Goal: Transaction & Acquisition: Purchase product/service

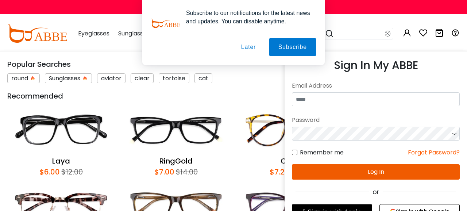
click at [340, 98] on input "email" at bounding box center [376, 99] width 168 height 14
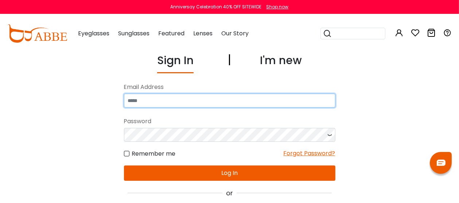
click at [209, 100] on input "email" at bounding box center [230, 101] width 212 height 14
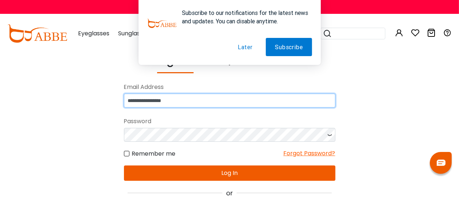
type input "**********"
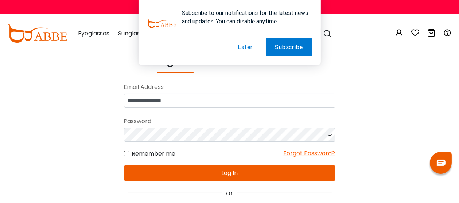
click at [253, 47] on button "Later" at bounding box center [245, 47] width 33 height 18
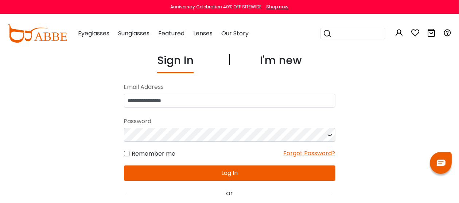
click at [255, 176] on button "Log In" at bounding box center [230, 173] width 212 height 15
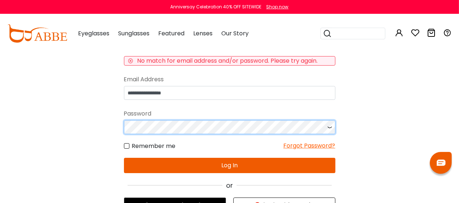
scroll to position [38, 0]
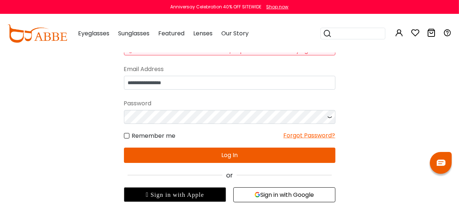
click at [237, 156] on button "Log In" at bounding box center [230, 155] width 212 height 15
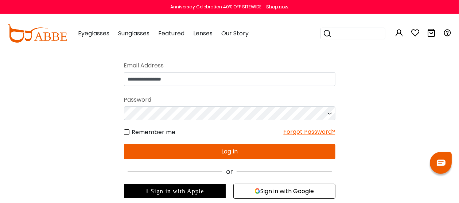
scroll to position [0, 0]
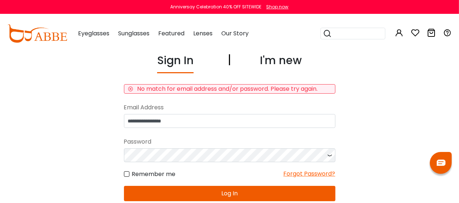
click at [300, 174] on div "Forgot Password?" at bounding box center [310, 174] width 52 height 9
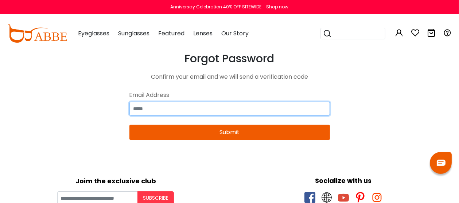
click at [171, 111] on input "email" at bounding box center [229, 109] width 201 height 14
type input "**********"
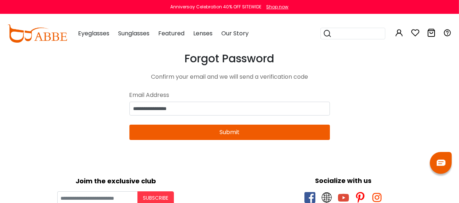
click at [233, 133] on button "Submit" at bounding box center [229, 132] width 201 height 15
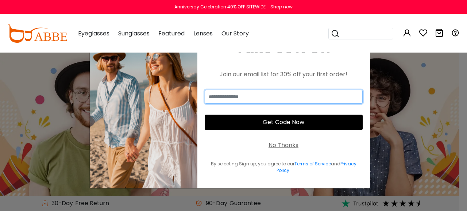
click at [263, 98] on input "email" at bounding box center [284, 97] width 158 height 14
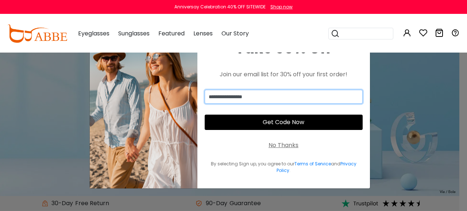
type input "**********"
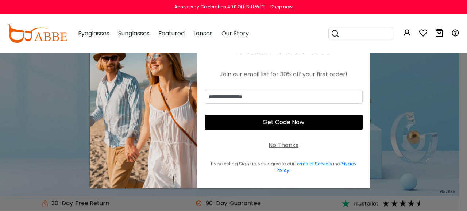
click at [291, 121] on button "Get Code Now" at bounding box center [284, 122] width 158 height 15
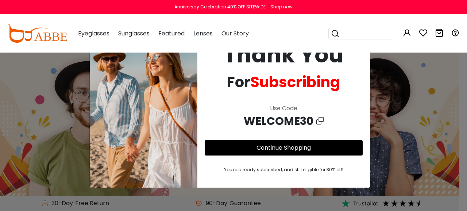
click at [297, 149] on link "Continue Shopping" at bounding box center [283, 147] width 54 height 8
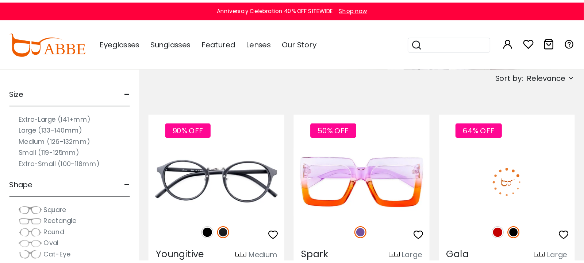
scroll to position [135, 0]
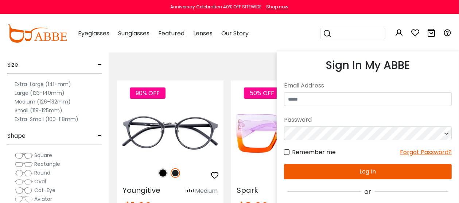
click at [364, 192] on div "or" at bounding box center [368, 192] width 168 height 10
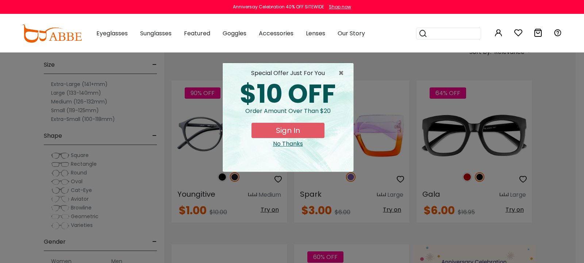
click at [284, 132] on button "Sign In" at bounding box center [287, 130] width 73 height 15
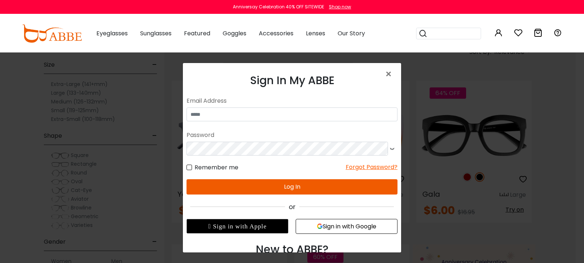
scroll to position [24, 0]
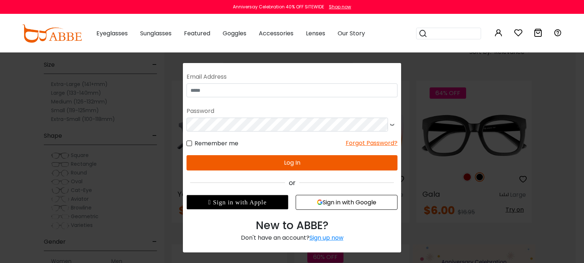
click at [320, 203] on button "Sign in with Google" at bounding box center [346, 202] width 102 height 15
click at [348, 202] on button "Sign in with Google" at bounding box center [346, 202] width 102 height 15
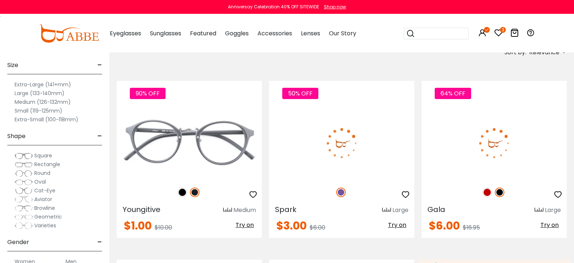
scroll to position [135, 0]
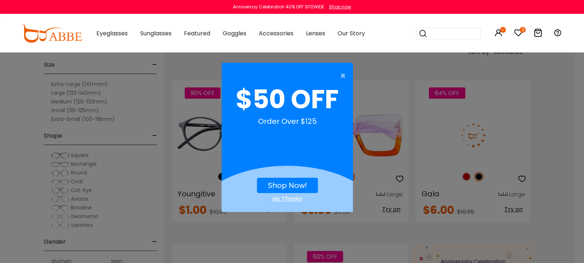
click at [293, 198] on div "No Thanks" at bounding box center [286, 199] width 131 height 9
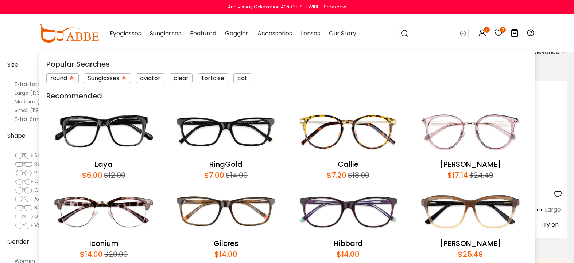
click at [449, 33] on input "search" at bounding box center [434, 33] width 51 height 11
type input "******"
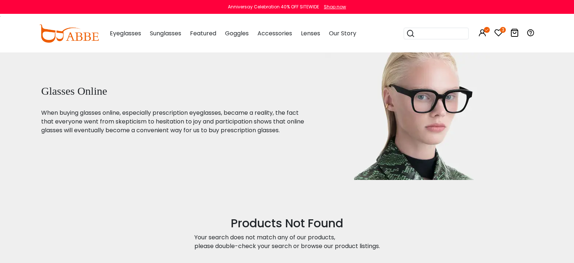
click at [464, 34] on input "search" at bounding box center [440, 33] width 51 height 11
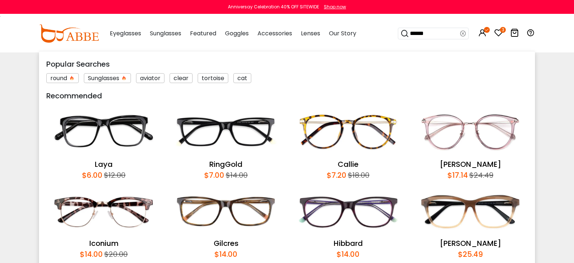
type input "*******"
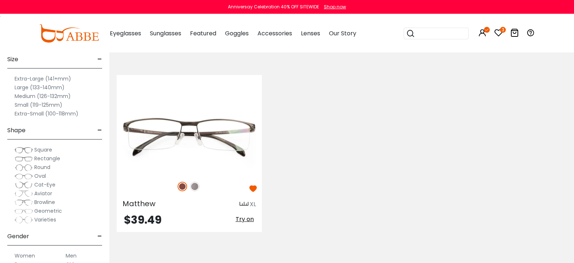
scroll to position [149, 0]
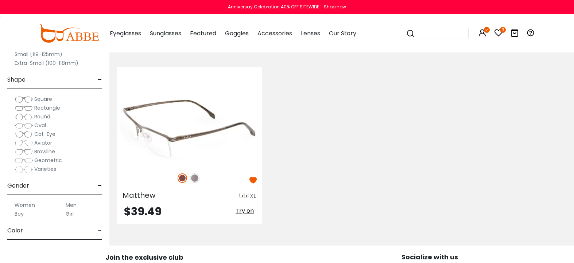
click at [229, 119] on img at bounding box center [189, 129] width 145 height 73
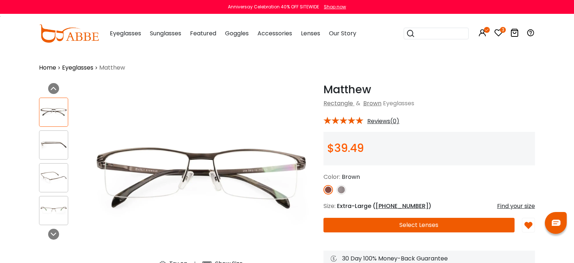
click at [419, 227] on button "Select Lenses" at bounding box center [419, 225] width 191 height 15
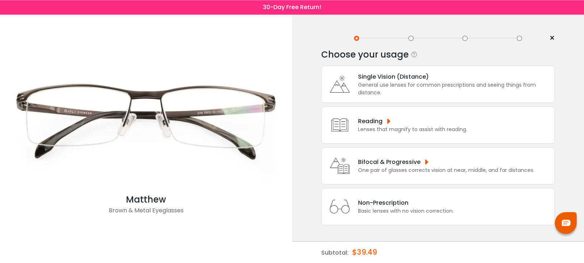
scroll to position [22, 0]
click at [368, 81] on div "General use lenses for common prescriptions and seeing things from distance." at bounding box center [454, 88] width 193 height 15
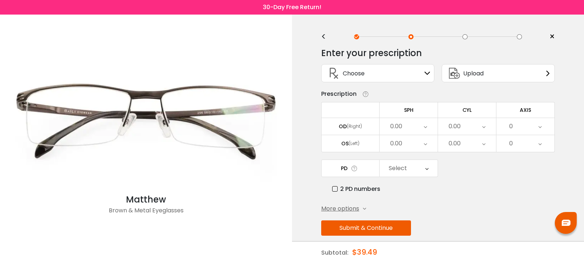
scroll to position [0, 0]
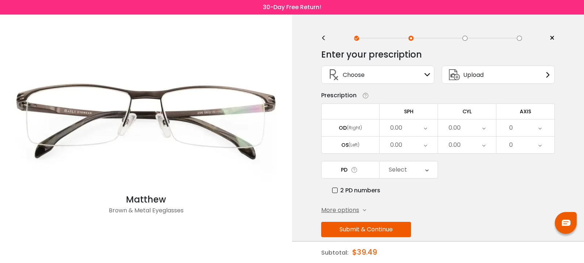
click at [419, 83] on div "Choose Sign In" at bounding box center [377, 75] width 105 height 18
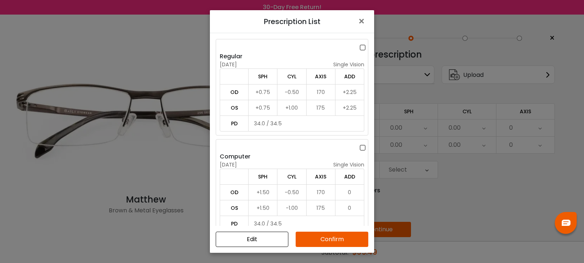
click at [360, 151] on label at bounding box center [364, 147] width 8 height 9
click at [328, 241] on button "Confirm" at bounding box center [331, 239] width 73 height 15
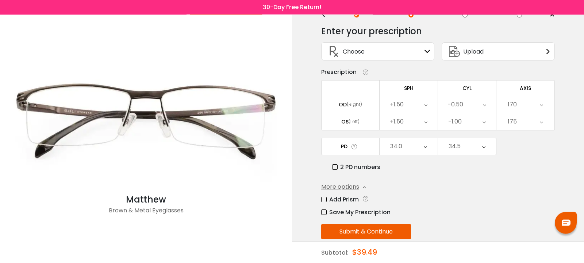
scroll to position [40, 0]
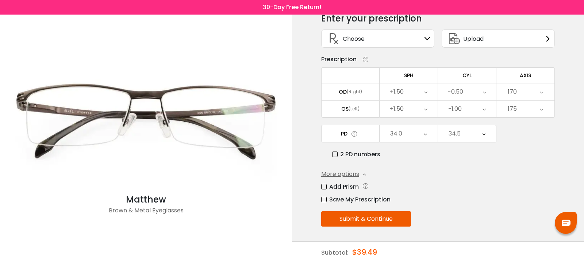
click at [365, 218] on button "Submit & Continue" at bounding box center [366, 219] width 90 height 15
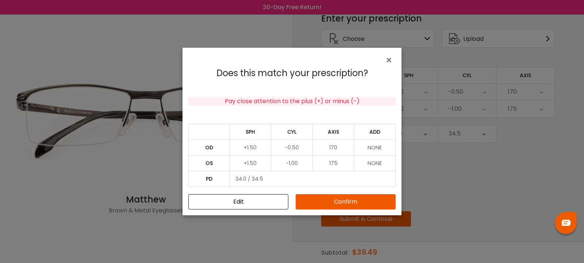
click at [333, 202] on button "Confirm" at bounding box center [345, 201] width 100 height 15
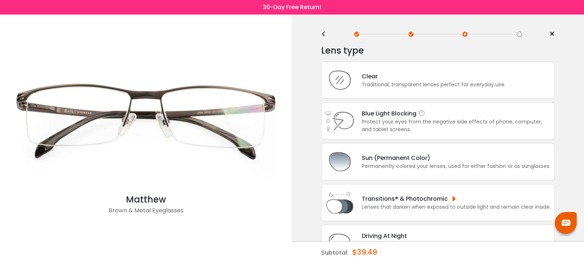
scroll to position [0, 0]
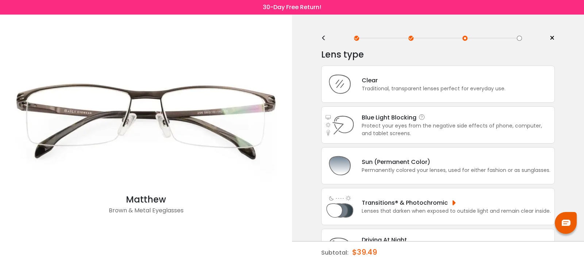
click at [404, 135] on div "Protect your eyes from the negative side effects of phone, computer, and tablet…" at bounding box center [455, 129] width 189 height 15
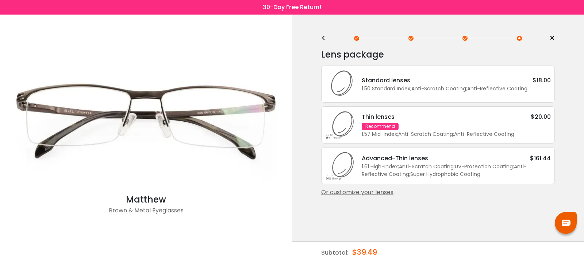
click at [433, 138] on div "1.57 Mid-Index ; Anti-Scratch Coating ; Anti-Reflective Coating ;" at bounding box center [455, 135] width 189 height 8
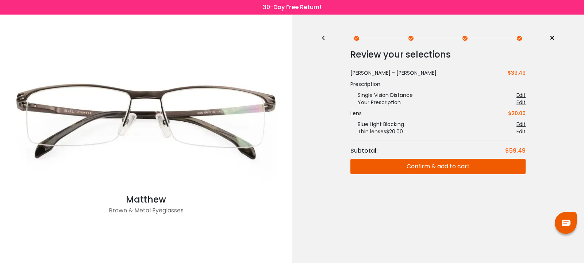
click at [440, 168] on button "Confirm & add to cart" at bounding box center [437, 166] width 175 height 15
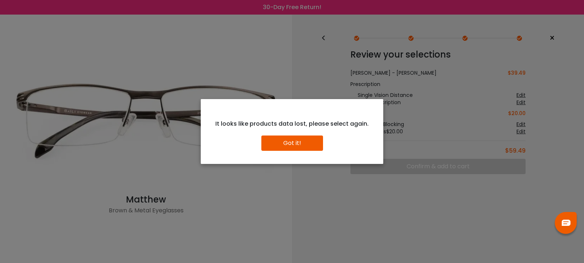
click at [287, 143] on button "Got it!" at bounding box center [292, 143] width 62 height 15
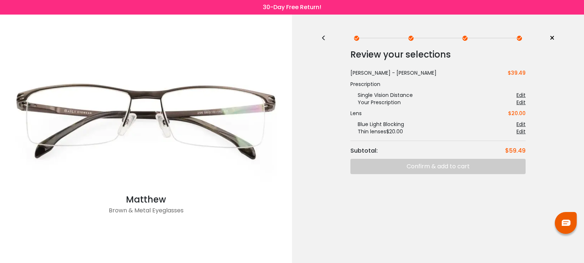
click at [551, 40] on span "×" at bounding box center [551, 38] width 5 height 11
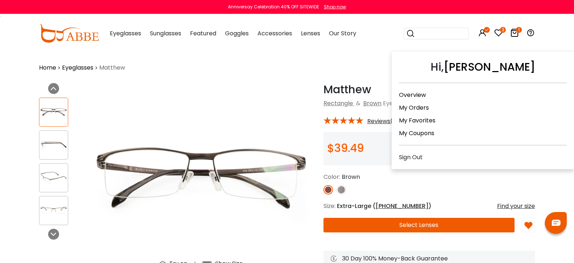
click at [418, 106] on link "My Orders" at bounding box center [414, 108] width 30 height 8
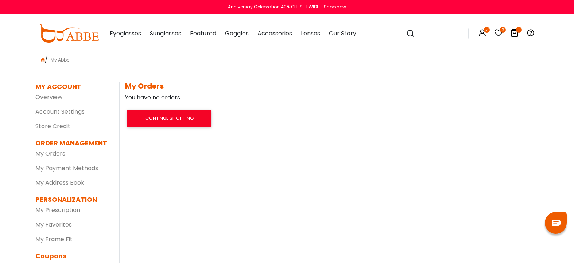
click at [506, 30] on icon "3" at bounding box center [503, 30] width 6 height 6
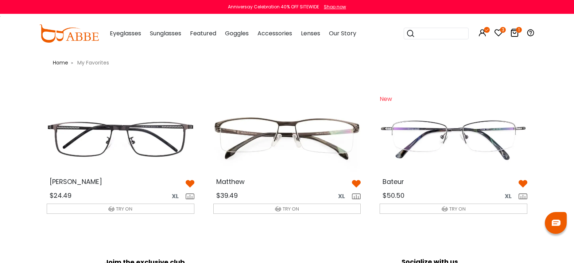
click at [519, 33] on icon at bounding box center [514, 32] width 9 height 9
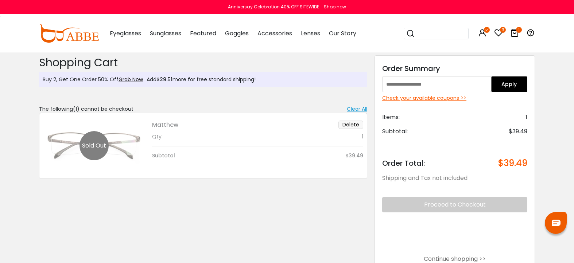
click at [355, 126] on button "Delete" at bounding box center [350, 125] width 25 height 8
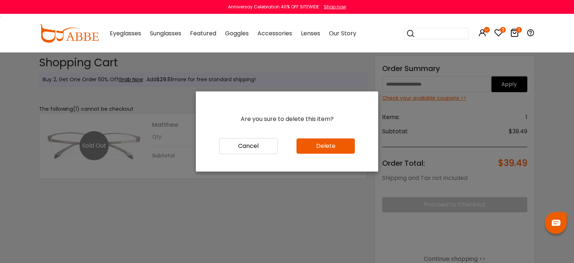
click at [325, 145] on button "Delete" at bounding box center [326, 146] width 58 height 15
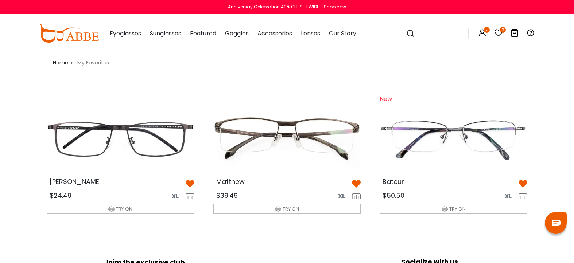
click at [151, 149] on img at bounding box center [120, 139] width 159 height 80
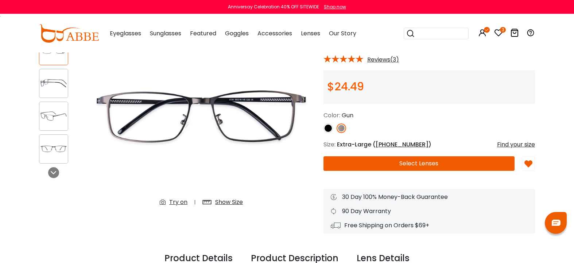
scroll to position [74, 0]
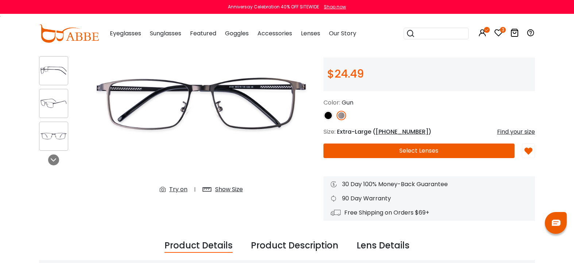
click at [39, 103] on img at bounding box center [53, 103] width 28 height 14
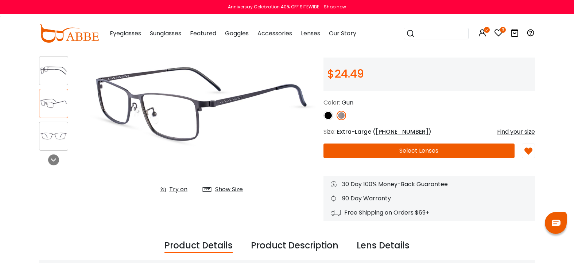
click at [39, 134] on img at bounding box center [53, 136] width 28 height 14
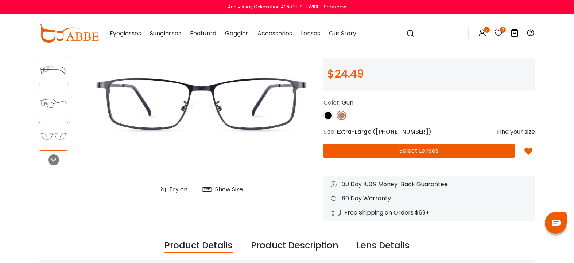
click at [39, 70] on img at bounding box center [53, 70] width 28 height 14
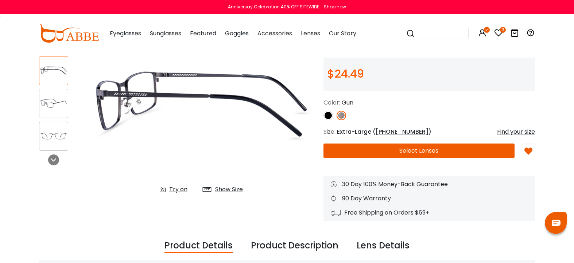
click at [408, 152] on button "Select Lenses" at bounding box center [419, 151] width 191 height 15
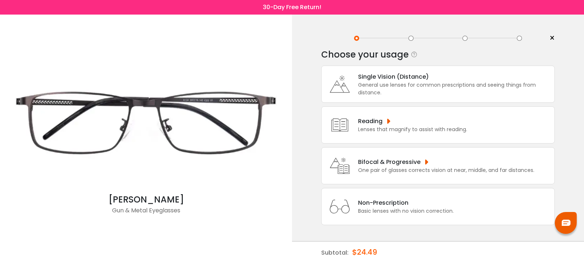
click at [384, 95] on div "General use lenses for common prescriptions and seeing things from distance." at bounding box center [454, 88] width 193 height 15
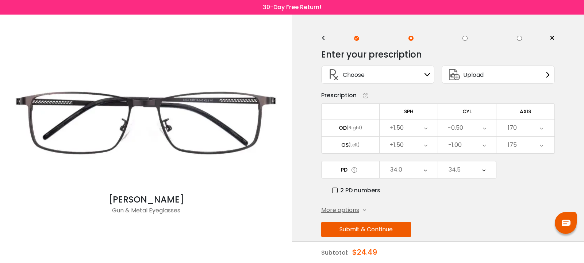
click at [383, 231] on button "Submit & Continue" at bounding box center [366, 229] width 90 height 15
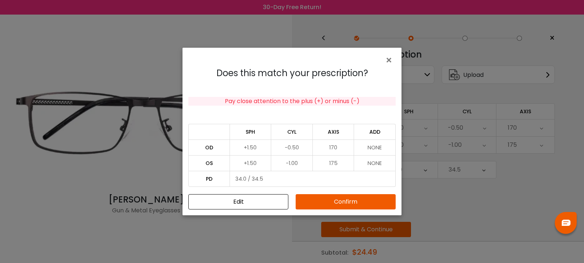
click at [337, 202] on button "Confirm" at bounding box center [345, 201] width 100 height 15
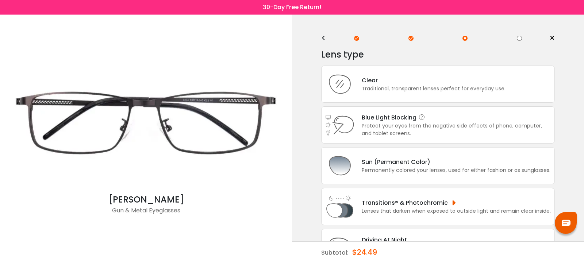
click at [398, 138] on div "Protect your eyes from the negative side effects of phone, computer, and tablet…" at bounding box center [455, 129] width 189 height 15
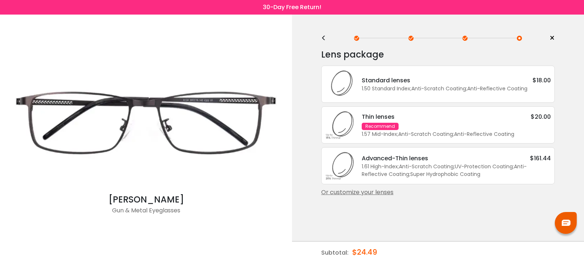
click at [431, 137] on div "Thin lenses $20.00 Recommend 1.57 Mid-Index ; Anti-Scratch Coating ; Anti-Refle…" at bounding box center [452, 125] width 196 height 26
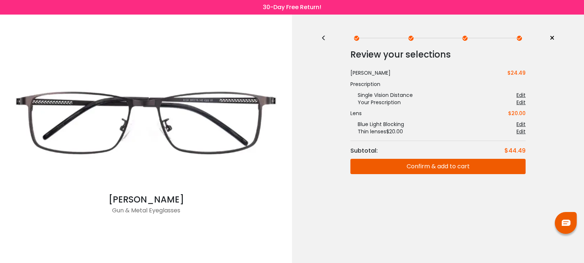
click at [434, 169] on button "Confirm & add to cart" at bounding box center [437, 166] width 175 height 15
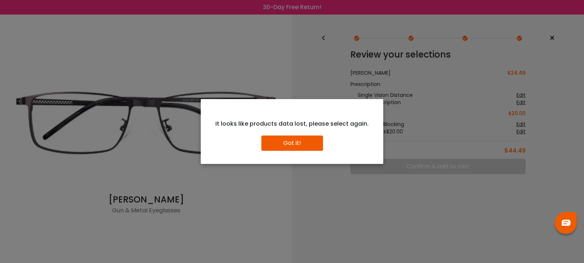
click at [295, 144] on button "Got it!" at bounding box center [292, 143] width 62 height 15
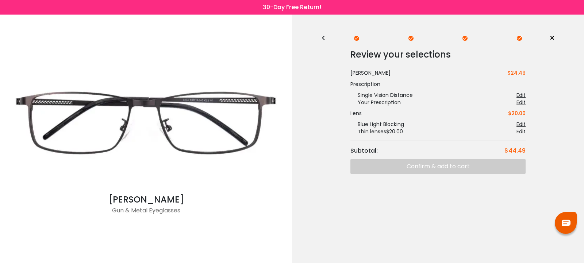
click at [550, 40] on span "×" at bounding box center [551, 38] width 5 height 11
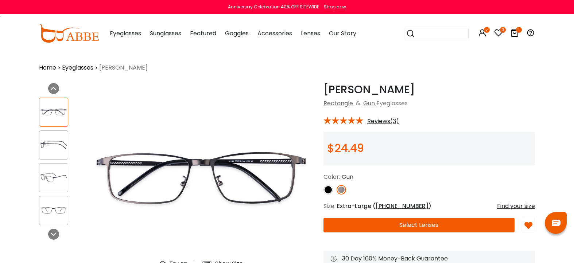
click at [519, 31] on icon at bounding box center [514, 32] width 9 height 9
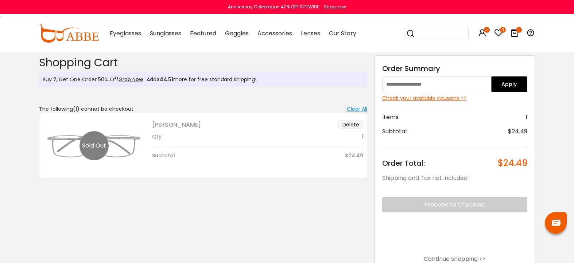
click at [356, 125] on button "Delete" at bounding box center [350, 125] width 25 height 8
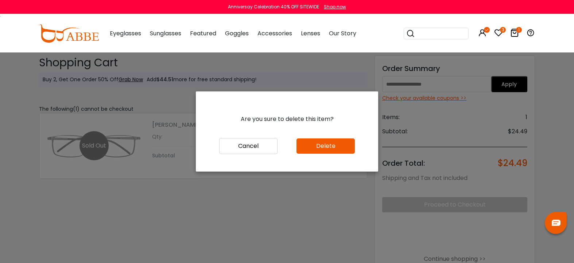
click at [331, 146] on button "Delete" at bounding box center [326, 146] width 58 height 15
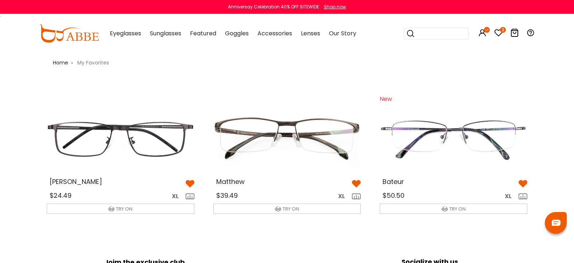
click at [445, 142] on img at bounding box center [453, 139] width 159 height 80
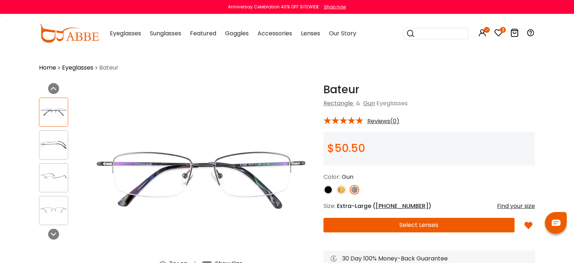
click at [425, 226] on button "Select Lenses" at bounding box center [419, 225] width 191 height 15
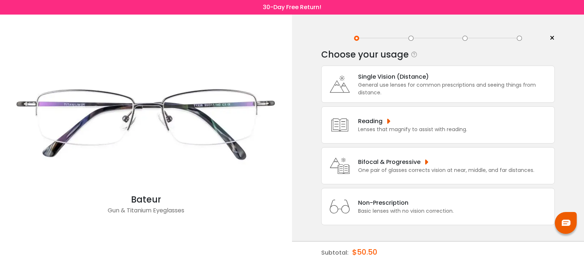
click at [422, 89] on div "General use lenses for common prescriptions and seeing things from distance." at bounding box center [454, 88] width 193 height 15
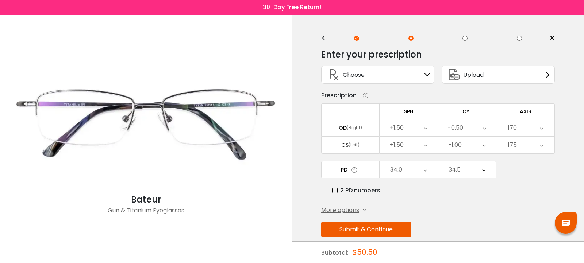
click at [389, 232] on button "Submit & Continue" at bounding box center [366, 229] width 90 height 15
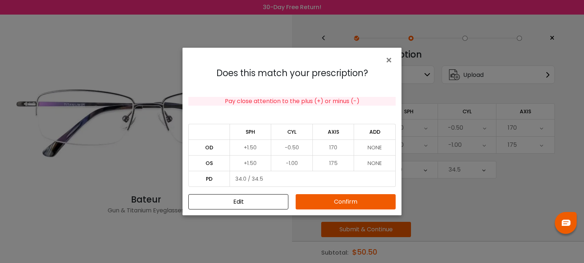
click at [365, 199] on button "Confirm" at bounding box center [345, 201] width 100 height 15
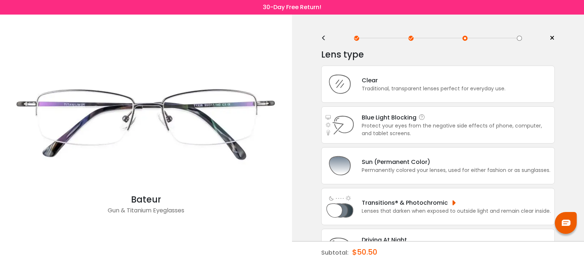
click at [432, 131] on div "Protect your eyes from the negative side effects of phone, computer, and tablet…" at bounding box center [455, 129] width 189 height 15
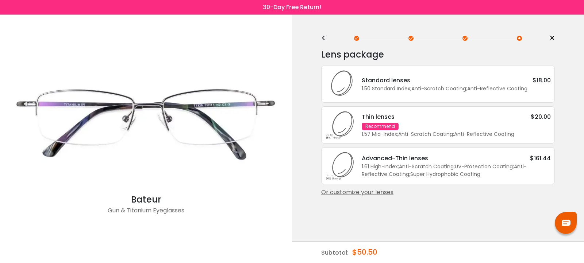
click at [440, 131] on div "Thin lenses $20.00 Recommend 1.57 Mid-Index ; Anti-Scratch Coating ; Anti-Refle…" at bounding box center [452, 125] width 196 height 26
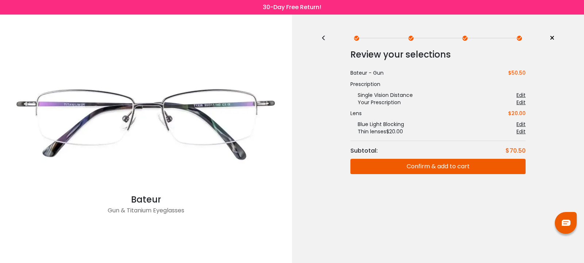
click at [438, 166] on button "Confirm & add to cart" at bounding box center [437, 166] width 175 height 15
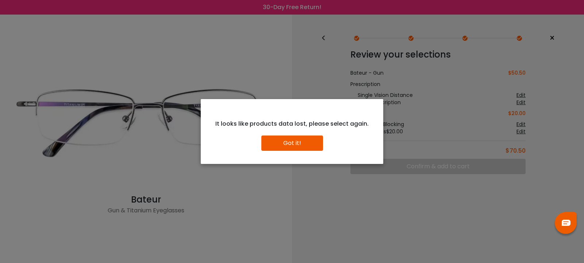
click at [301, 148] on button "Got it!" at bounding box center [292, 143] width 62 height 15
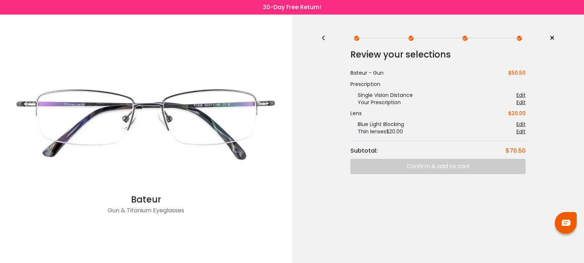
click at [552, 36] on span "×" at bounding box center [551, 38] width 5 height 11
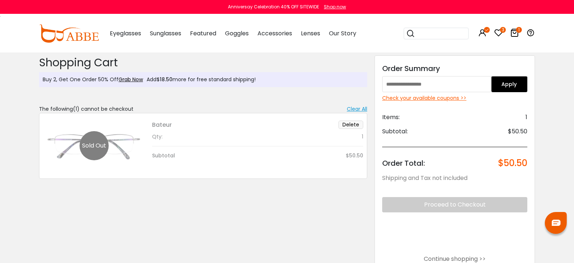
click at [358, 125] on button "Delete" at bounding box center [350, 125] width 25 height 8
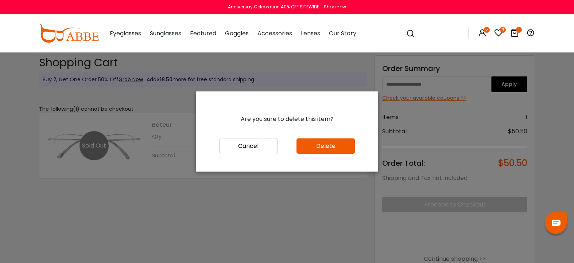
click at [334, 148] on button "Delete" at bounding box center [326, 146] width 58 height 15
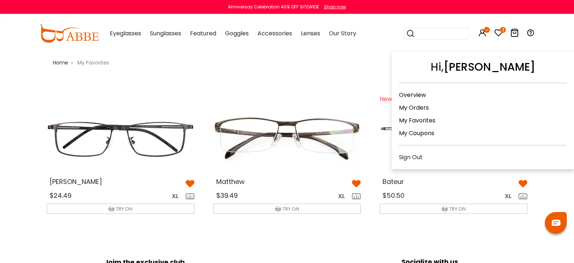
click at [487, 34] on icon at bounding box center [482, 32] width 9 height 9
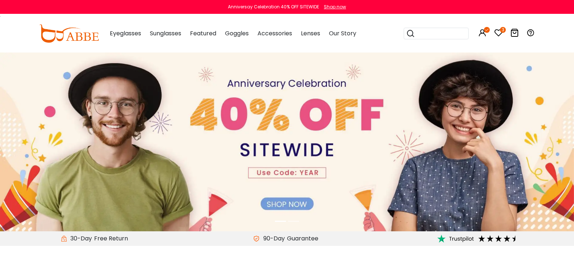
click at [503, 35] on icon at bounding box center [498, 32] width 9 height 9
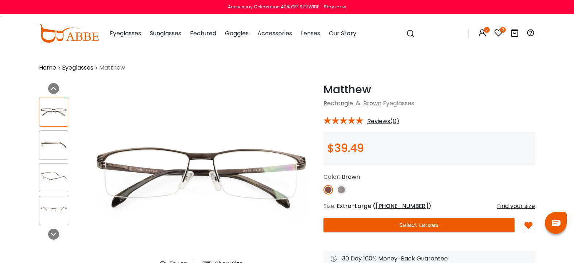
click at [431, 228] on button "Select Lenses" at bounding box center [419, 225] width 191 height 15
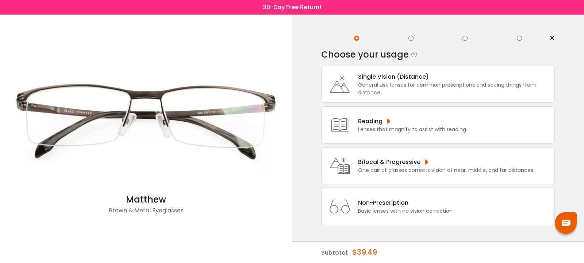
click at [402, 90] on div "General use lenses for common prescriptions and seeing things from distance." at bounding box center [454, 88] width 193 height 15
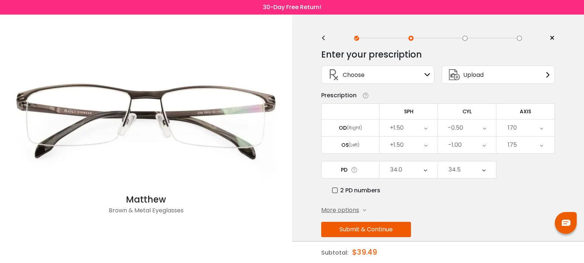
click at [387, 233] on button "Submit & Continue" at bounding box center [366, 229] width 90 height 15
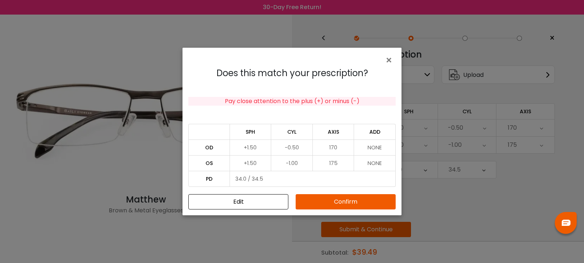
click at [338, 205] on button "Confirm" at bounding box center [345, 201] width 100 height 15
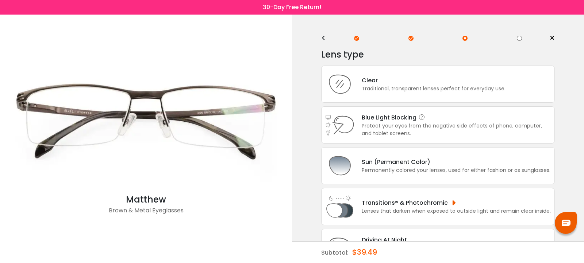
click at [400, 135] on div "Protect your eyes from the negative side effects of phone, computer, and tablet…" at bounding box center [455, 129] width 189 height 15
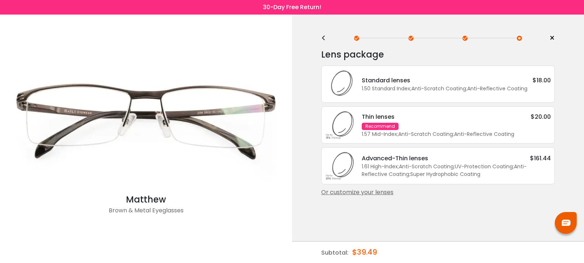
click at [404, 136] on div "Thin lenses $20.00 Recommend 1.57 Mid-Index ; Anti-Scratch Coating ; Anti-Refle…" at bounding box center [452, 125] width 196 height 26
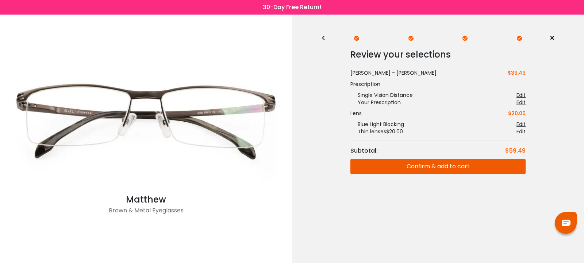
click at [409, 168] on button "Confirm & add to cart" at bounding box center [437, 166] width 175 height 15
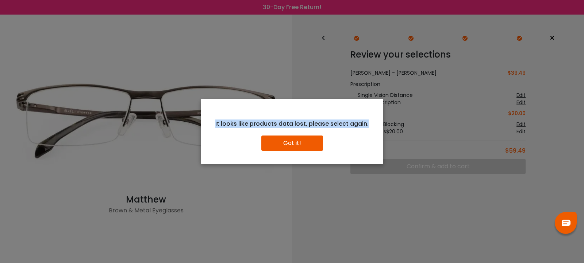
drag, startPoint x: 211, startPoint y: 124, endPoint x: 370, endPoint y: 127, distance: 159.4
click at [370, 127] on div "It looks like products data lost, please select again." at bounding box center [291, 124] width 171 height 9
copy div "It looks like products data lost, please select again."
click at [293, 144] on button "Got it!" at bounding box center [292, 143] width 62 height 15
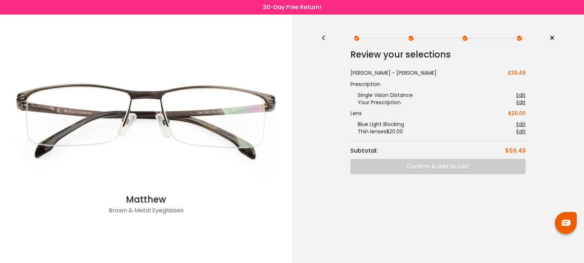
click at [552, 40] on span "×" at bounding box center [551, 38] width 5 height 11
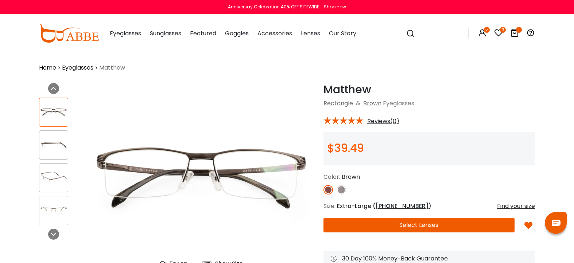
click at [503, 32] on icon at bounding box center [498, 32] width 9 height 9
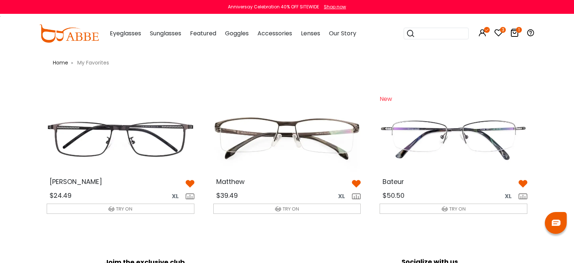
click at [141, 154] on img at bounding box center [120, 139] width 159 height 80
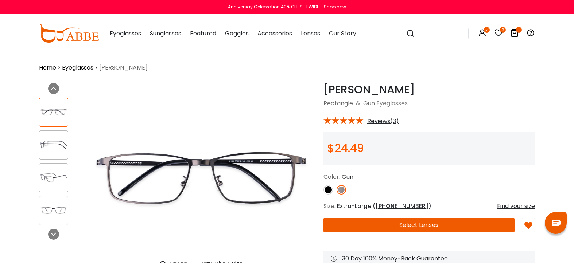
scroll to position [37, 0]
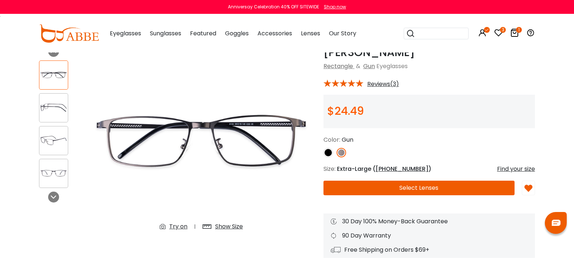
click at [424, 189] on button "Select Lenses" at bounding box center [419, 188] width 191 height 15
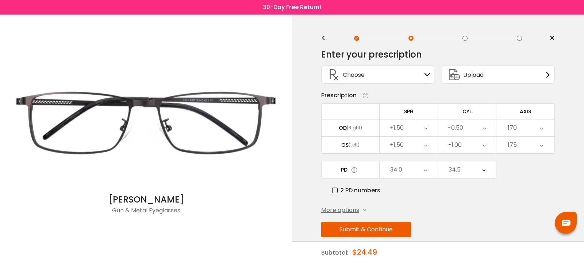
click at [375, 231] on button "Submit & Continue" at bounding box center [366, 229] width 90 height 15
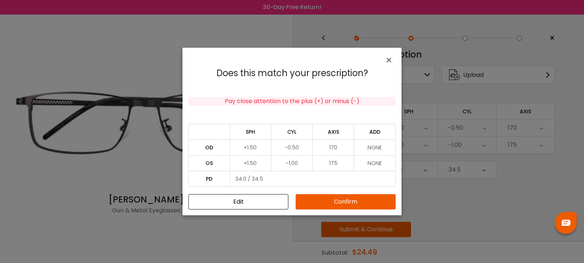
click at [351, 200] on button "Confirm" at bounding box center [345, 201] width 100 height 15
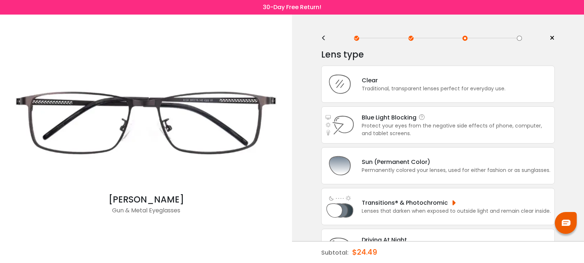
click at [397, 122] on div "Blue Light Blocking Blue Light Blocking Blue Light blocking lenses offer the be…" at bounding box center [455, 117] width 189 height 9
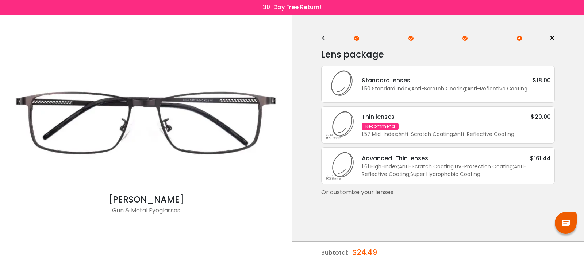
click at [410, 136] on div "Thin lenses $20.00 Recommend 1.57 Mid-Index ; Anti-Scratch Coating ; Anti-Refle…" at bounding box center [452, 125] width 196 height 26
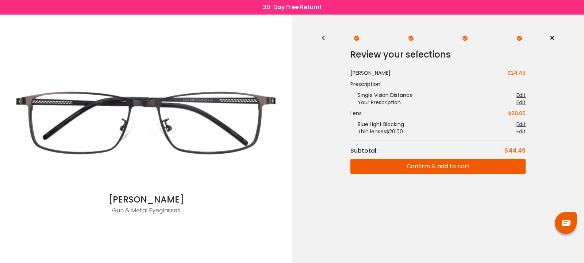
click at [434, 167] on button "Confirm & add to cart" at bounding box center [437, 166] width 175 height 15
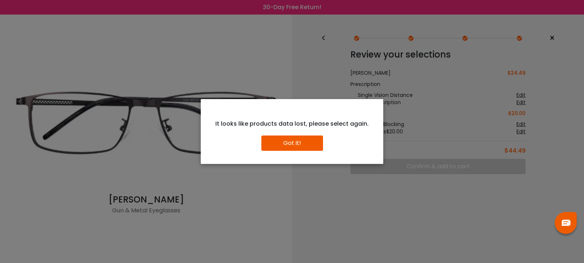
click at [292, 142] on button "Got it!" at bounding box center [292, 143] width 62 height 15
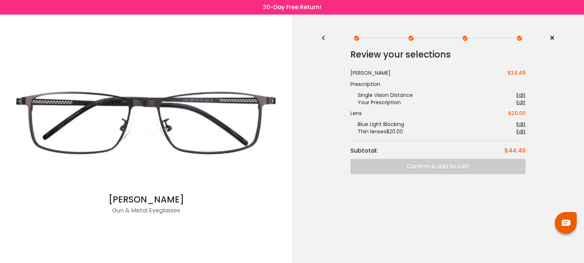
click at [552, 38] on span "×" at bounding box center [551, 38] width 5 height 11
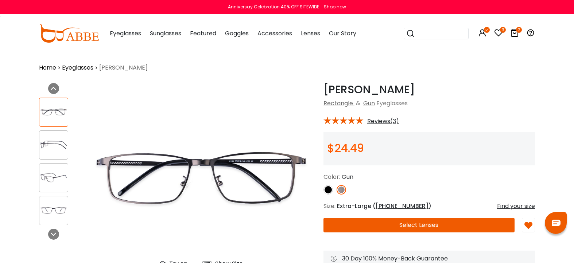
click at [519, 34] on icon at bounding box center [514, 32] width 9 height 9
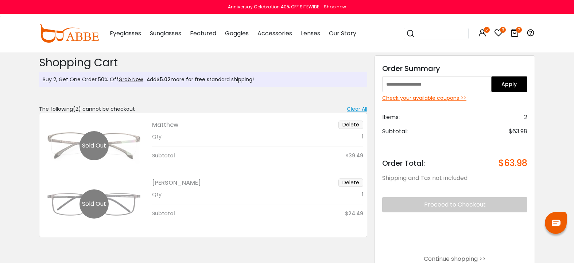
click at [461, 98] on div "Check your available coupons >>" at bounding box center [454, 98] width 145 height 8
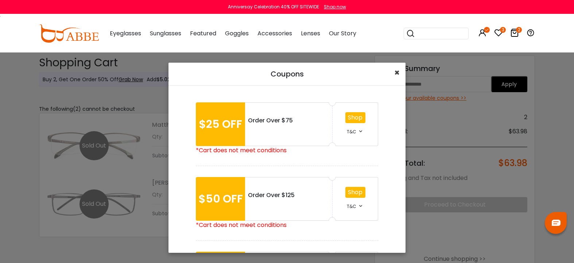
click at [398, 76] on span "×" at bounding box center [396, 73] width 5 height 12
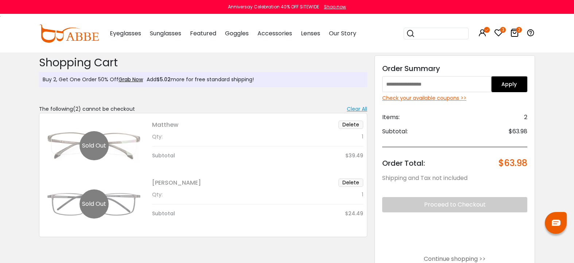
click at [326, 67] on h2 "Shopping Cart" at bounding box center [203, 62] width 328 height 13
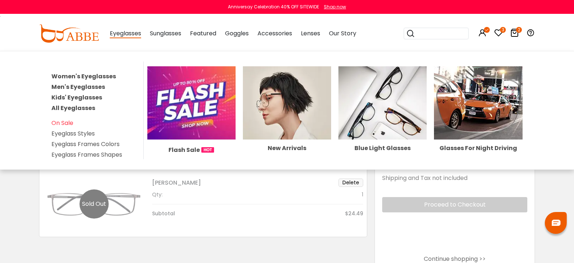
click at [90, 87] on link "Men's Eyeglasses" at bounding box center [78, 87] width 54 height 8
click at [90, 87] on div "Shopping Cart ( 2 ): $63.98 Shipping and Tax not included Shopping Cart Buy 2, …" at bounding box center [203, 204] width 336 height 302
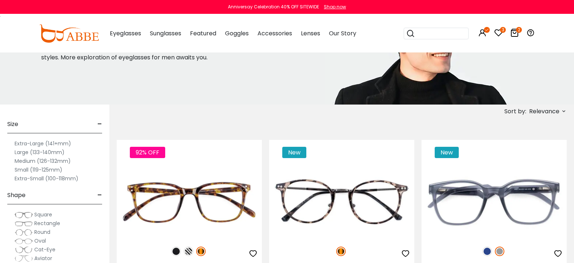
scroll to position [76, 0]
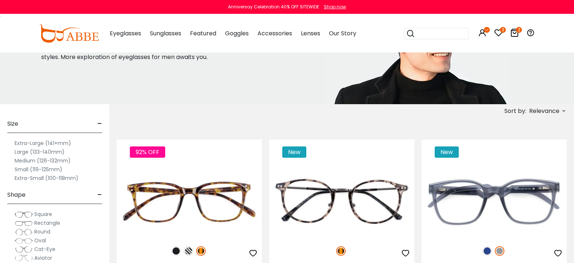
click at [71, 143] on label "Extra-Large (141+mm)" at bounding box center [43, 143] width 57 height 9
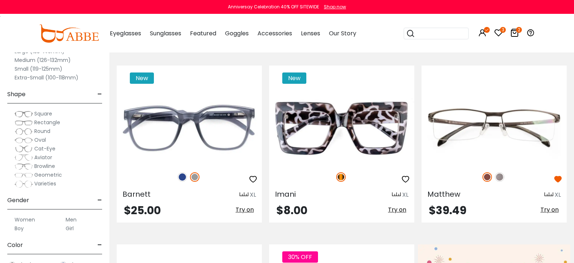
scroll to position [150, 0]
click at [60, 123] on span "Rectangle" at bounding box center [47, 122] width 26 height 7
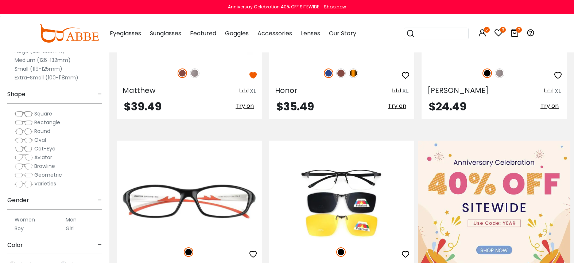
scroll to position [262, 0]
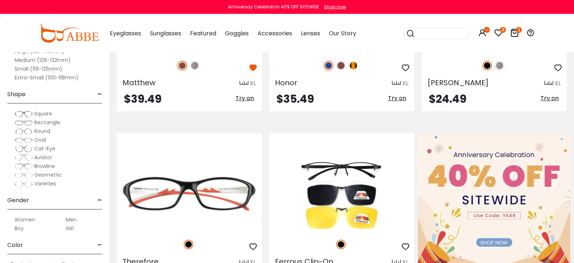
click at [77, 220] on label "Men" at bounding box center [71, 220] width 11 height 9
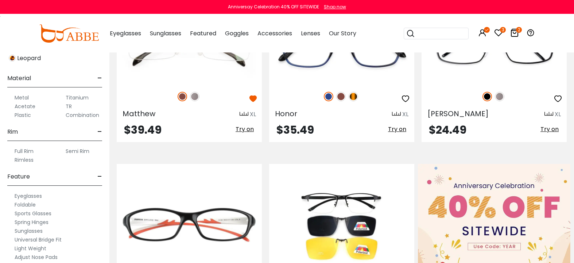
scroll to position [352, 0]
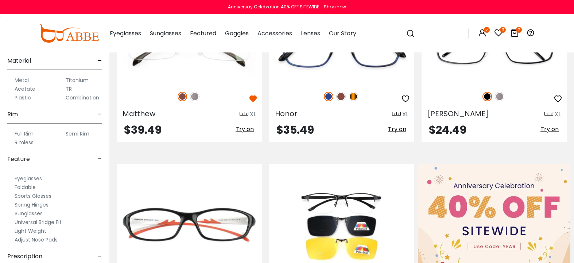
click at [42, 178] on label "Eyeglasses" at bounding box center [28, 178] width 27 height 9
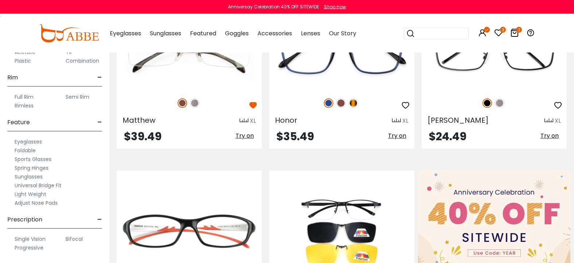
scroll to position [224, 0]
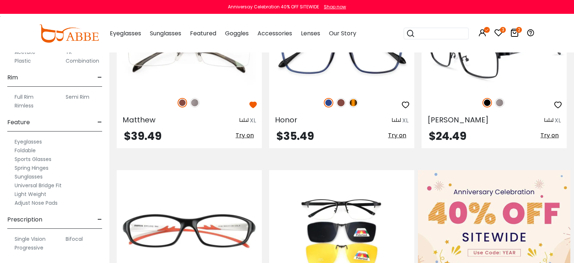
click at [554, 103] on icon "button" at bounding box center [558, 105] width 9 height 9
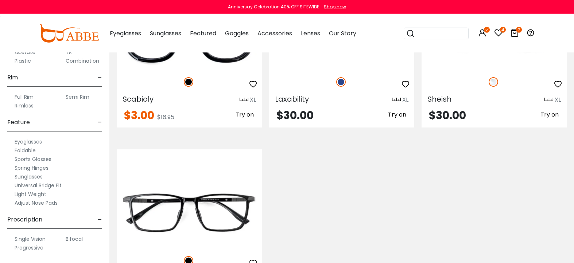
scroll to position [1415, 0]
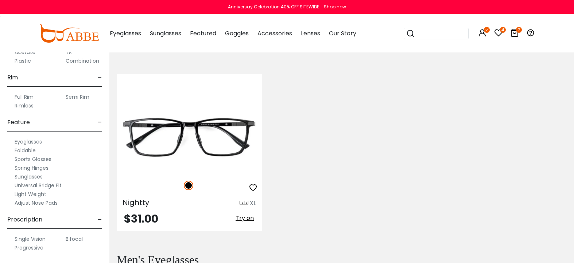
click at [46, 239] on label "Single Vision" at bounding box center [30, 239] width 31 height 9
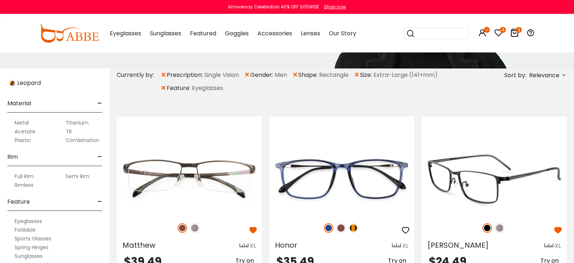
scroll to position [389, 0]
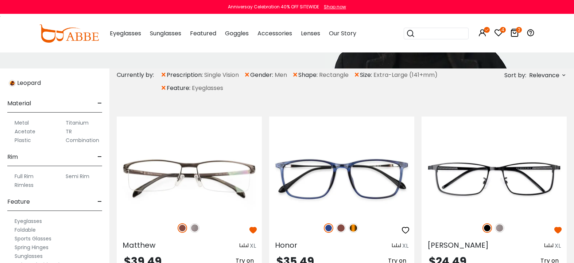
click at [528, 76] on span "Relevance" at bounding box center [547, 75] width 39 height 8
click at [510, 112] on label "Prices High To Low" at bounding box center [536, 113] width 53 height 9
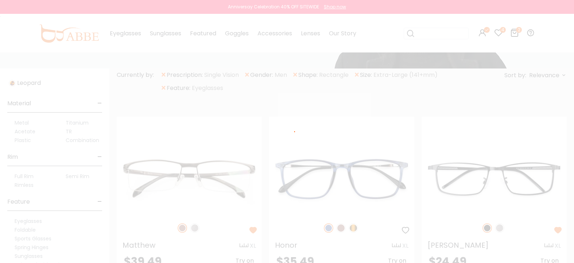
scroll to position [53, 0]
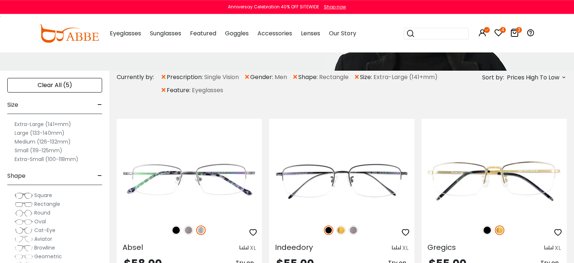
scroll to position [75, 0]
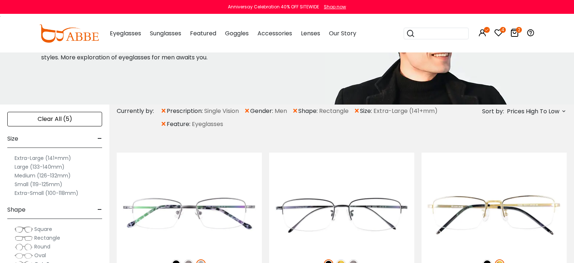
click at [523, 115] on span "Prices High To Low" at bounding box center [536, 111] width 61 height 8
click at [510, 158] on label "Prices Low To High" at bounding box center [536, 158] width 53 height 9
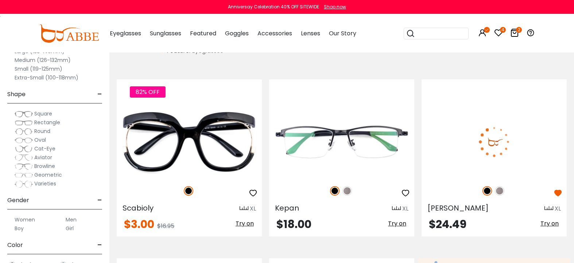
scroll to position [149, 0]
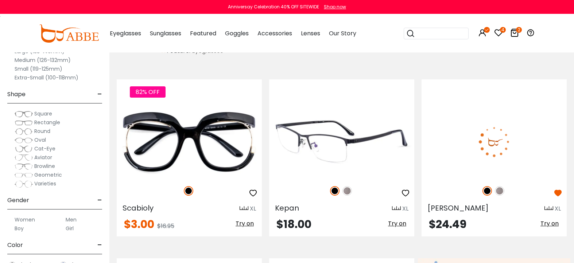
click at [347, 142] on img at bounding box center [341, 142] width 145 height 73
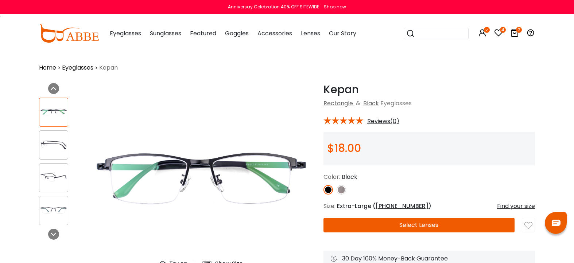
click at [337, 188] on img at bounding box center [341, 189] width 9 height 9
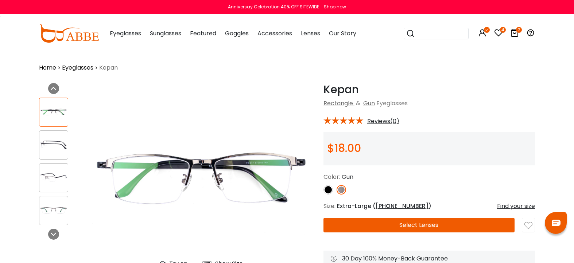
click at [324, 189] on img at bounding box center [328, 189] width 9 height 9
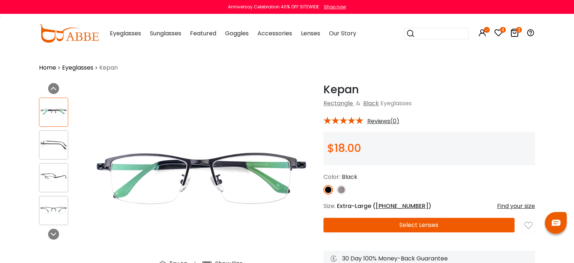
click at [337, 188] on img at bounding box center [341, 189] width 9 height 9
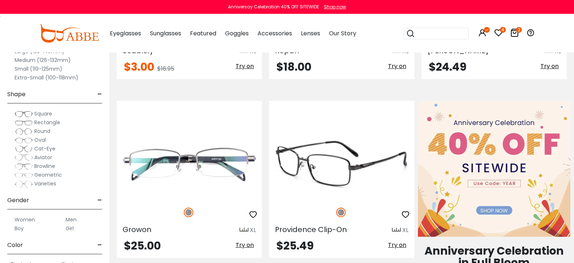
scroll to position [335, 0]
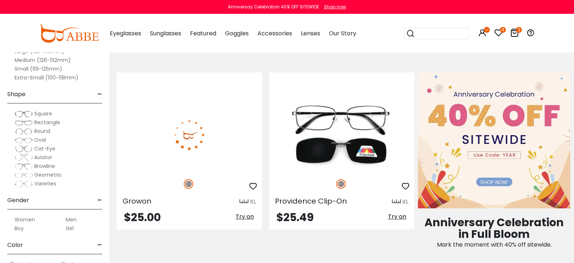
click at [226, 128] on img at bounding box center [189, 135] width 145 height 73
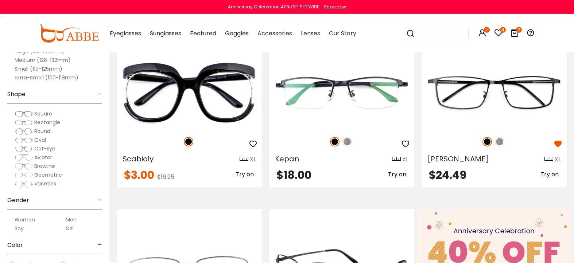
scroll to position [187, 0]
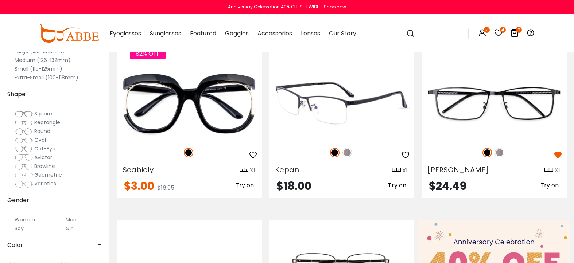
click at [366, 101] on img at bounding box center [341, 103] width 145 height 73
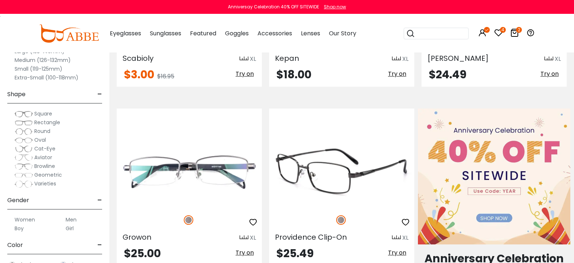
scroll to position [336, 0]
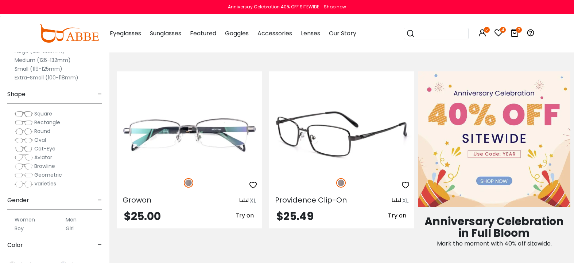
click at [324, 175] on div at bounding box center [341, 182] width 145 height 15
click at [347, 195] on span "Providence Clip-On" at bounding box center [311, 200] width 72 height 10
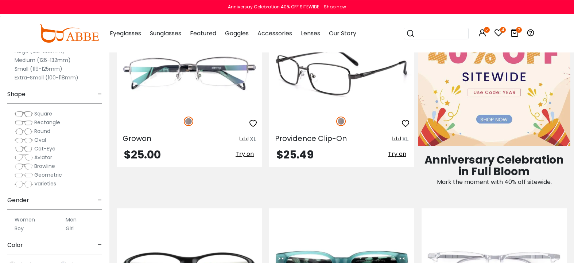
scroll to position [373, 0]
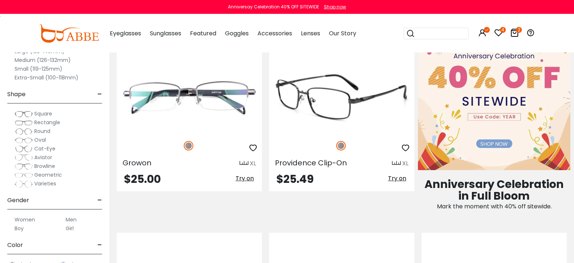
click at [351, 97] on img at bounding box center [341, 97] width 145 height 73
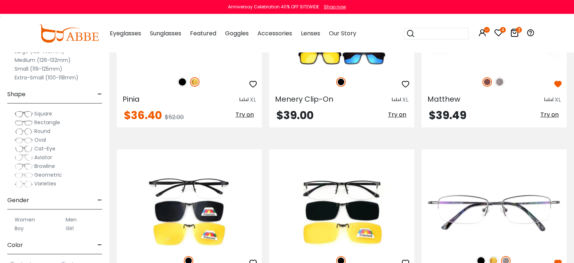
scroll to position [1007, 0]
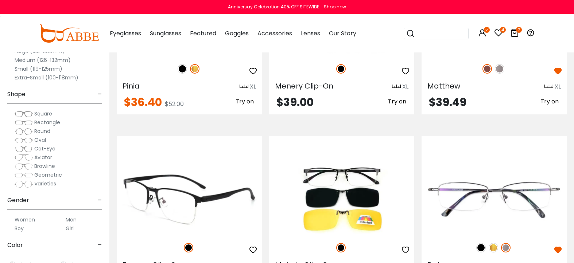
click at [248, 163] on img at bounding box center [189, 199] width 145 height 73
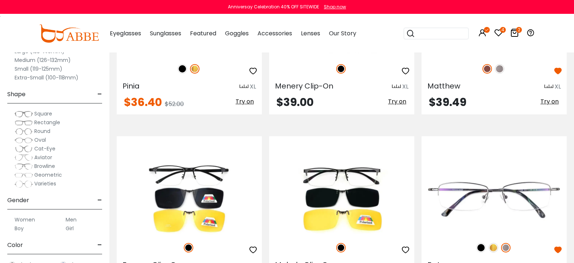
scroll to position [1044, 0]
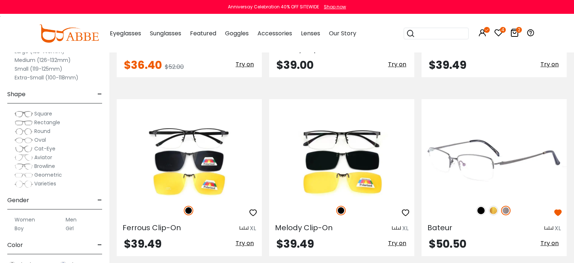
click at [475, 125] on img at bounding box center [494, 161] width 145 height 73
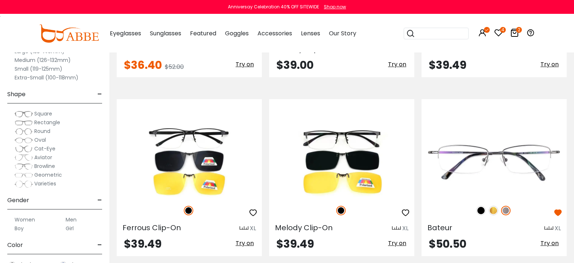
scroll to position [1044, 0]
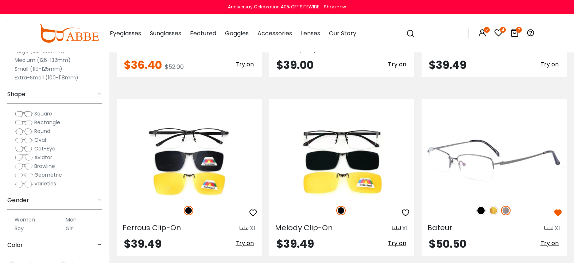
click at [554, 209] on icon "button" at bounding box center [558, 213] width 9 height 9
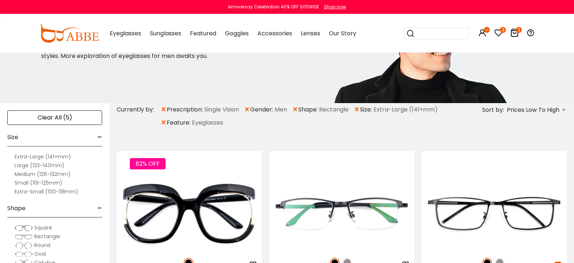
scroll to position [0, 0]
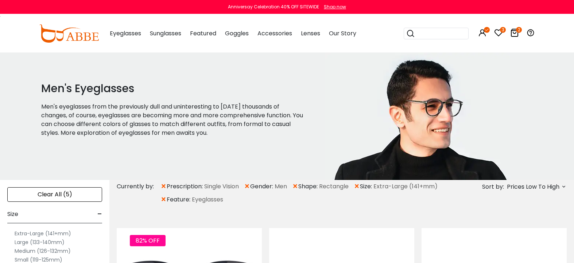
click at [561, 184] on icon at bounding box center [564, 187] width 6 height 6
click at [510, 207] on label "New Arrivals" at bounding box center [527, 208] width 35 height 9
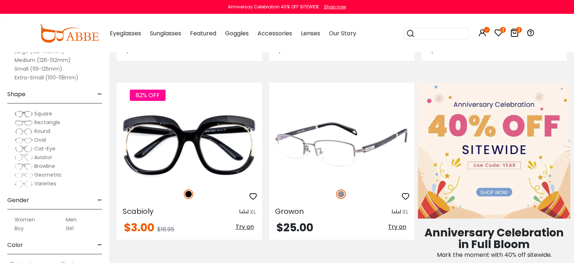
scroll to position [336, 0]
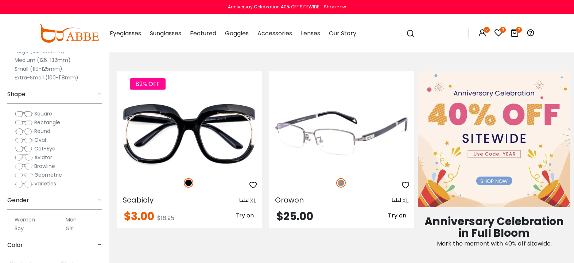
click at [346, 123] on img at bounding box center [341, 134] width 145 height 73
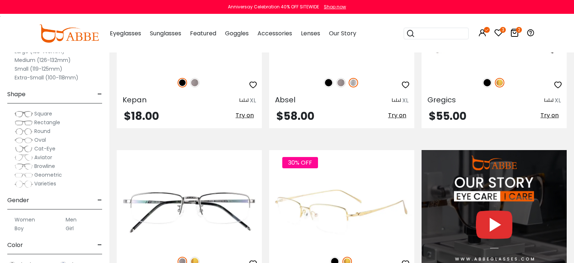
scroll to position [672, 0]
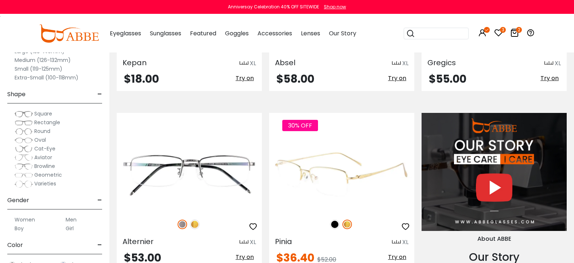
click at [356, 139] on img at bounding box center [341, 175] width 145 height 73
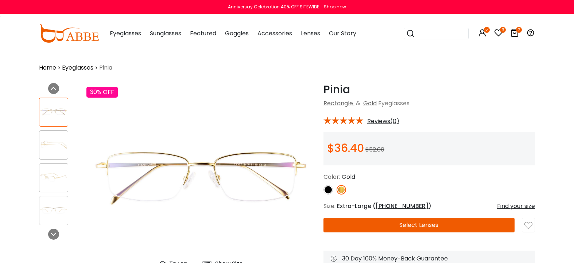
click at [324, 189] on img at bounding box center [328, 189] width 9 height 9
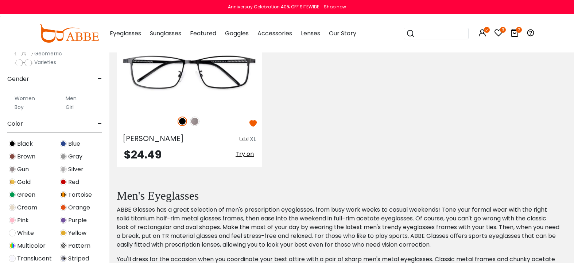
scroll to position [37, 0]
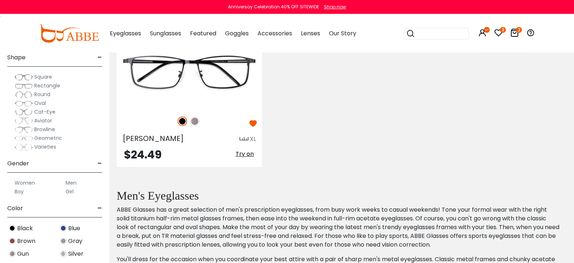
click at [62, 137] on span "Geometric" at bounding box center [48, 138] width 28 height 7
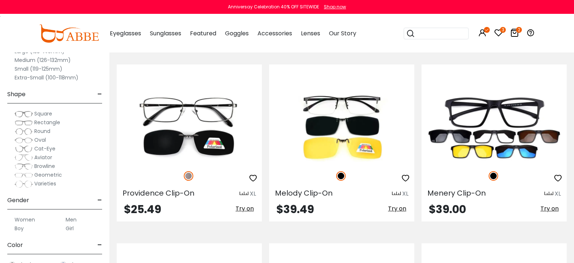
scroll to position [1042, 0]
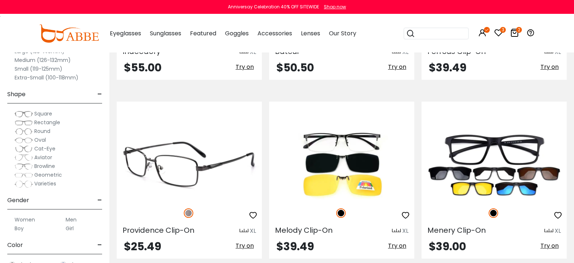
click at [232, 128] on img at bounding box center [189, 164] width 145 height 73
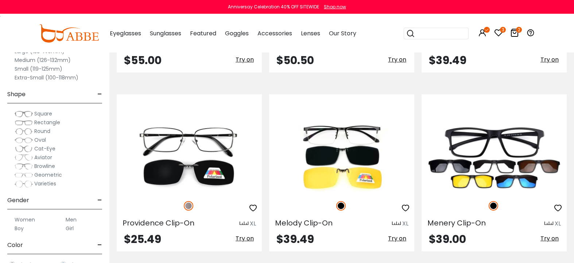
scroll to position [1043, 0]
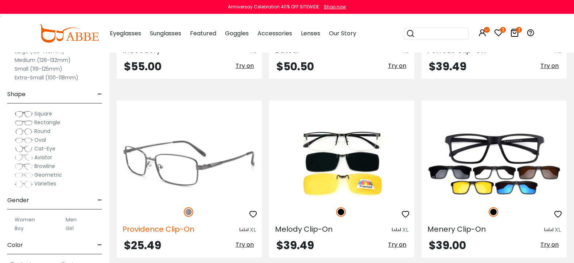
click at [194, 224] on span "Providence Clip-On" at bounding box center [159, 229] width 72 height 10
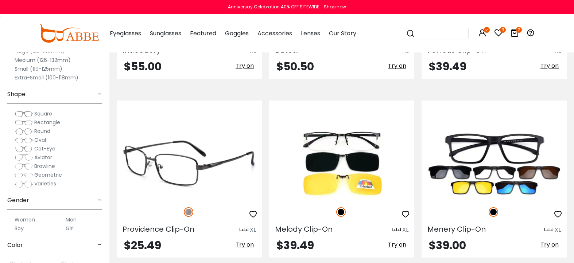
click at [227, 127] on img at bounding box center [189, 163] width 145 height 73
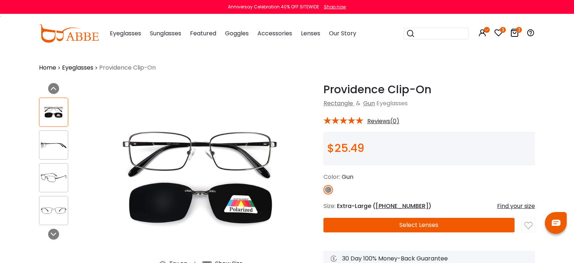
click at [392, 228] on button "Select Lenses" at bounding box center [419, 225] width 191 height 15
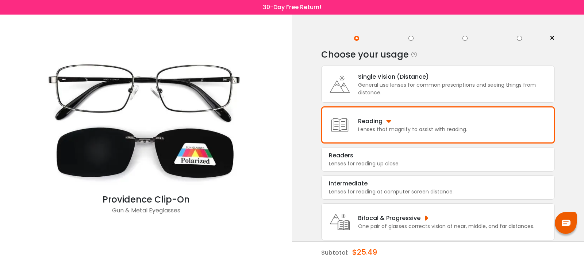
click at [375, 92] on div "General use lenses for common prescriptions and seeing things from distance." at bounding box center [454, 88] width 193 height 15
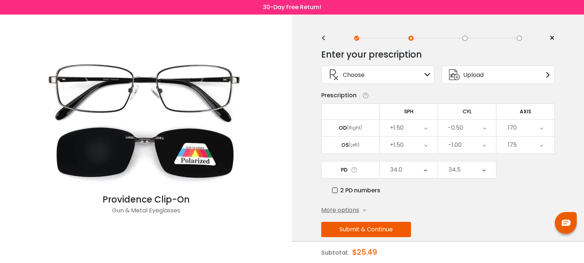
click at [379, 232] on button "Submit & Continue" at bounding box center [366, 229] width 90 height 15
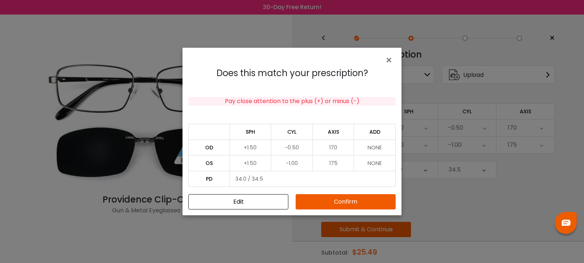
click at [349, 200] on button "Confirm" at bounding box center [345, 201] width 100 height 15
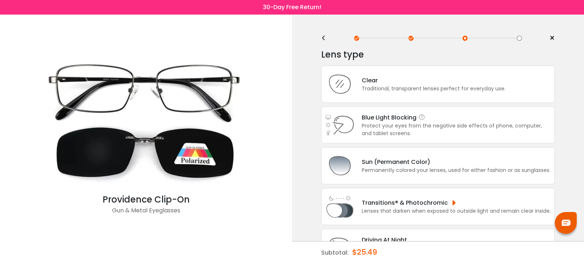
click at [386, 138] on div "Protect your eyes from the negative side effects of phone, computer, and tablet…" at bounding box center [455, 129] width 189 height 15
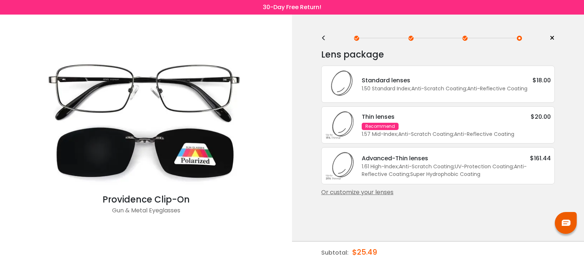
click at [392, 138] on div "1.57 Mid-Index ; Anti-Scratch Coating ; Anti-Reflective Coating ;" at bounding box center [455, 135] width 189 height 8
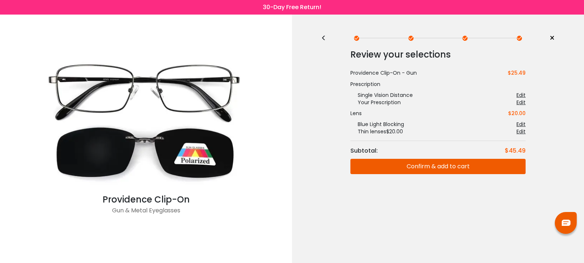
click at [422, 167] on button "Confirm & add to cart" at bounding box center [437, 166] width 175 height 15
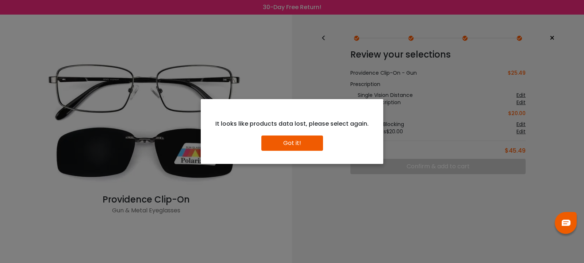
click at [302, 144] on button "Got it!" at bounding box center [292, 143] width 62 height 15
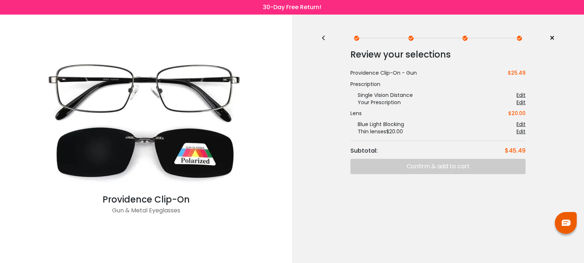
click at [553, 38] on span "×" at bounding box center [551, 38] width 5 height 11
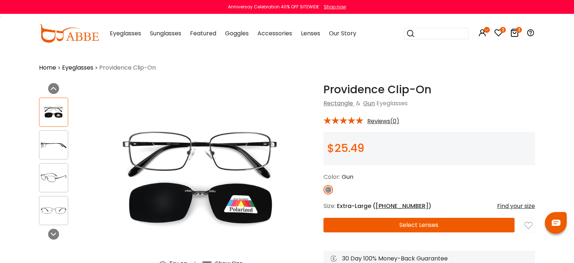
click at [519, 37] on icon at bounding box center [514, 32] width 9 height 9
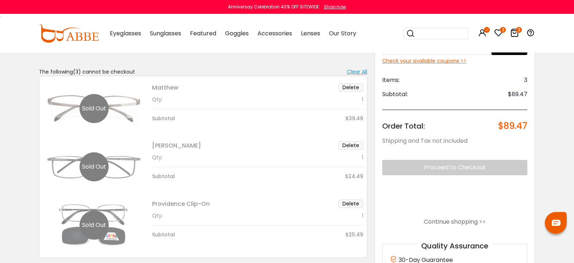
scroll to position [74, 0]
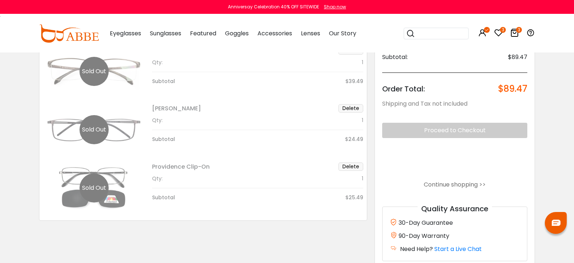
click at [359, 171] on button "Delete" at bounding box center [350, 167] width 25 height 8
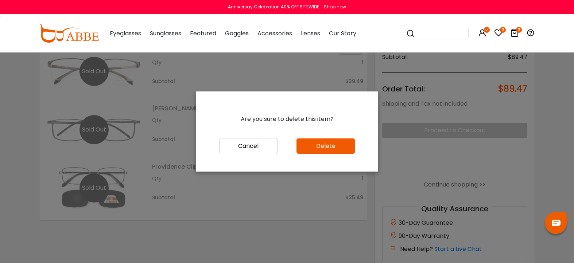
click at [324, 148] on button "Delete" at bounding box center [326, 146] width 58 height 15
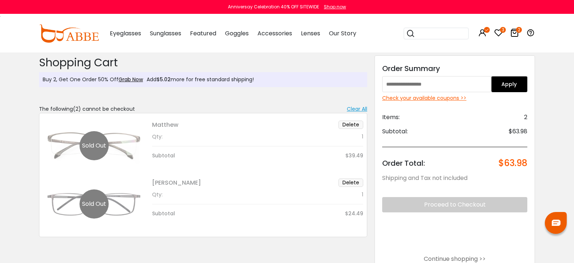
click at [503, 35] on icon at bounding box center [498, 32] width 9 height 9
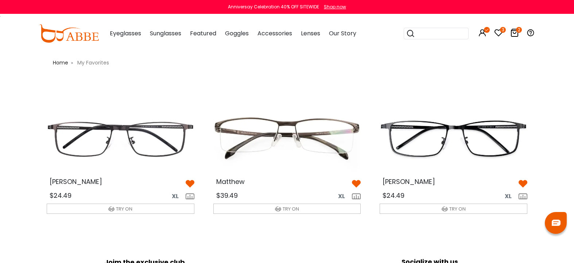
click at [250, 138] on img at bounding box center [287, 139] width 159 height 80
click at [85, 147] on img at bounding box center [120, 139] width 159 height 80
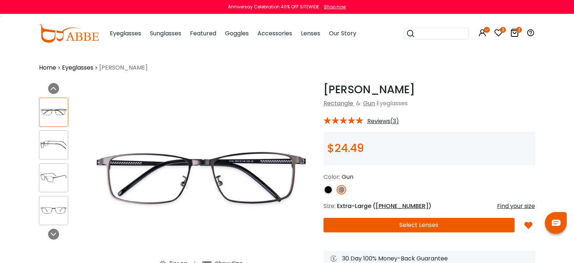
click at [376, 206] on span "[PHONE_NUMBER]" at bounding box center [402, 206] width 53 height 8
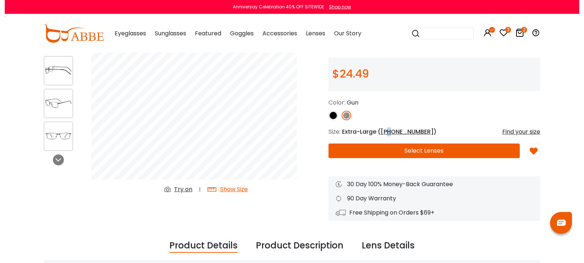
scroll to position [37, 0]
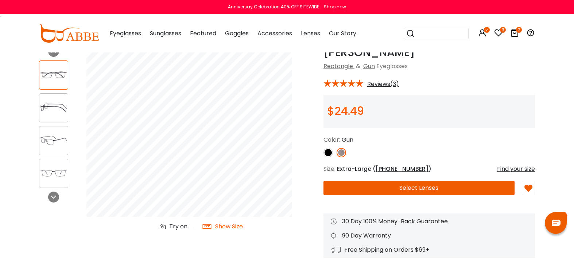
click at [531, 170] on div "Find your size" at bounding box center [516, 169] width 38 height 9
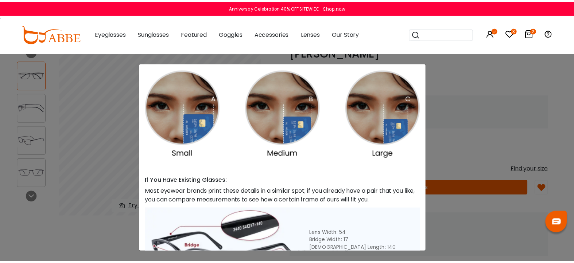
scroll to position [0, 0]
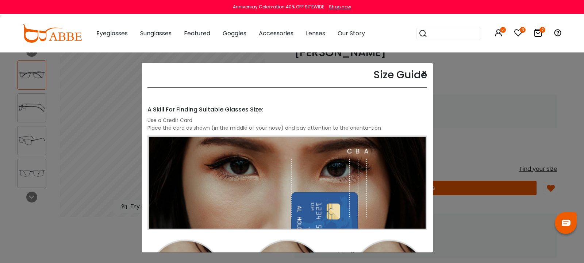
click at [421, 72] on button "×" at bounding box center [423, 73] width 5 height 9
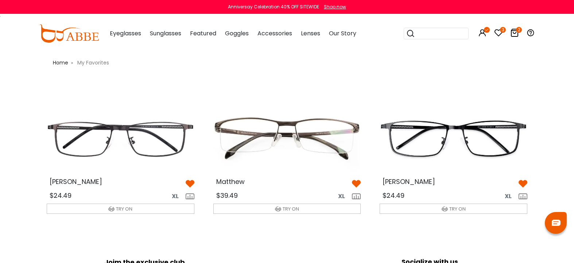
click at [257, 154] on img at bounding box center [287, 139] width 159 height 80
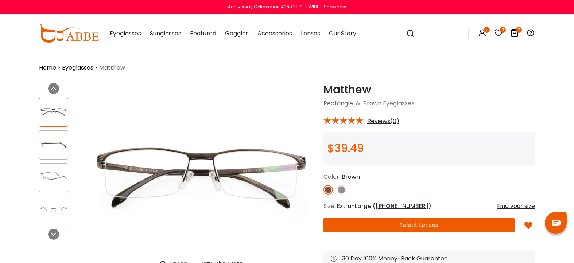
click at [47, 237] on div "Previous Next" at bounding box center [58, 187] width 47 height 208
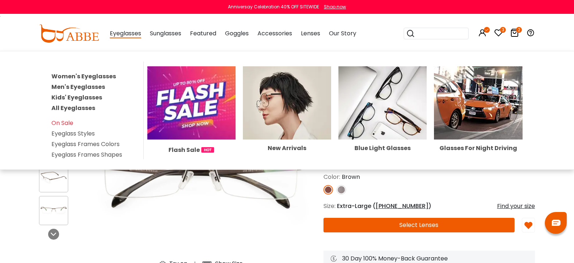
click at [110, 38] on span "Eyeglasses" at bounding box center [125, 33] width 31 height 9
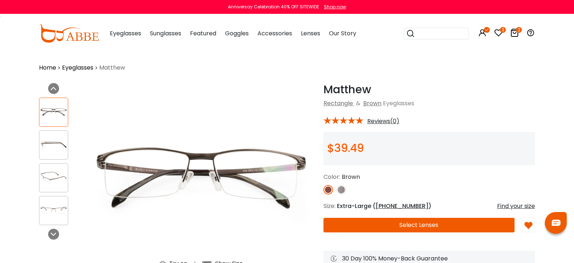
click at [111, 35] on span "Eyeglasses" at bounding box center [125, 33] width 31 height 8
click at [62, 69] on link "Eyeglasses" at bounding box center [77, 67] width 31 height 9
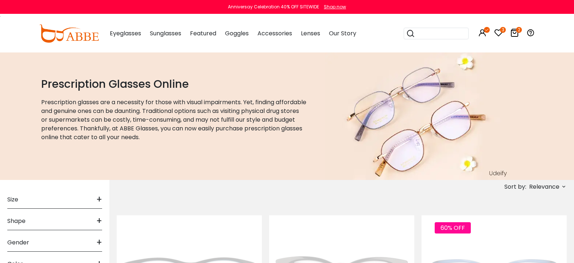
click at [102, 191] on span "+" at bounding box center [99, 200] width 6 height 18
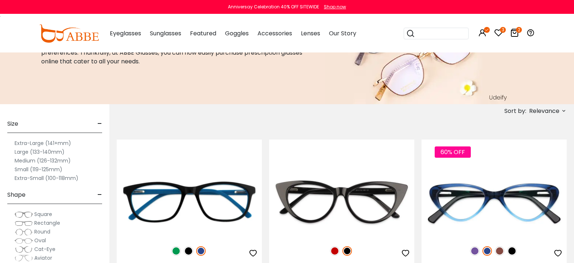
click at [71, 145] on label "Extra-Large (141+mm)" at bounding box center [43, 143] width 57 height 9
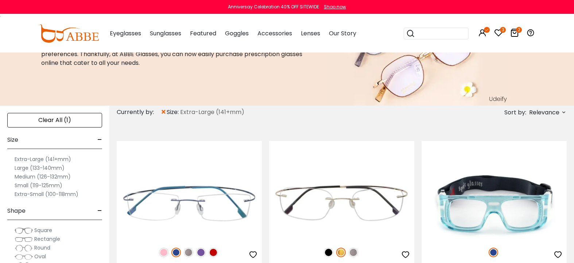
scroll to position [74, 0]
click at [60, 238] on span "Rectangle" at bounding box center [47, 239] width 26 height 7
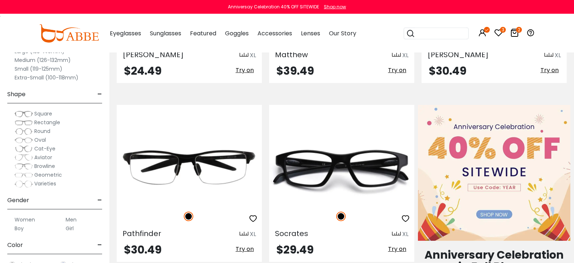
scroll to position [298, 0]
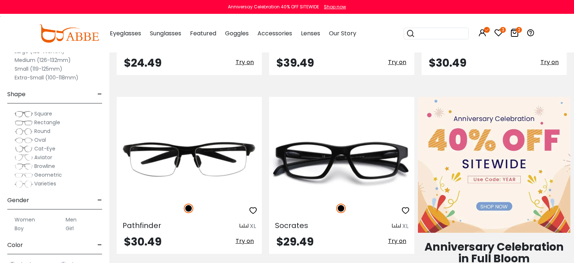
click at [22, 209] on div "Clear All (2) Size - Extra-Large (141+mm) Large (133-140mm) Medium (126-132mm) …" at bounding box center [54, 126] width 109 height 274
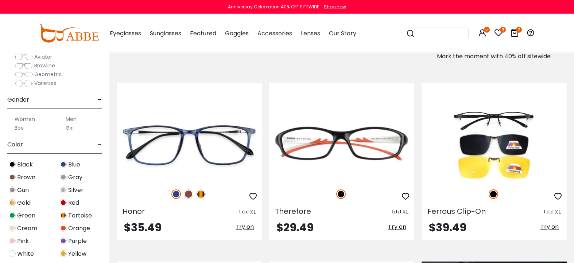
scroll to position [521, 0]
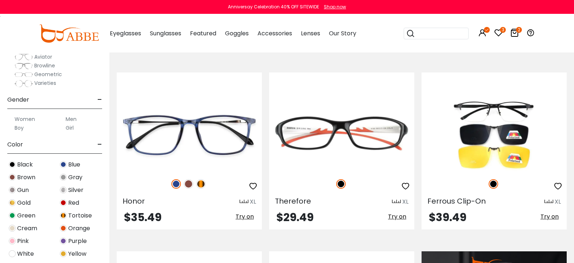
click at [30, 202] on div "Clear All (2) Size - Extra-Large (141+mm) Large (133-140mm) Medium (126-132mm) …" at bounding box center [54, 126] width 109 height 274
click at [35, 179] on span "Brown" at bounding box center [26, 177] width 18 height 9
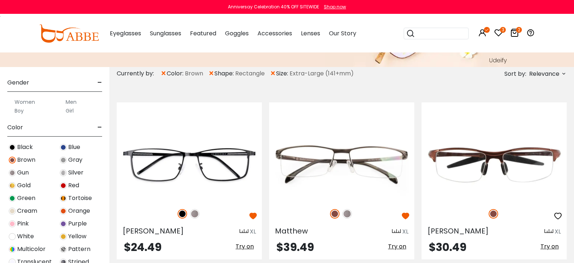
scroll to position [201, 0]
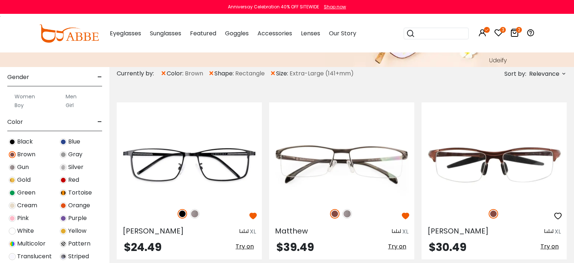
click at [77, 96] on label "Men" at bounding box center [71, 96] width 11 height 9
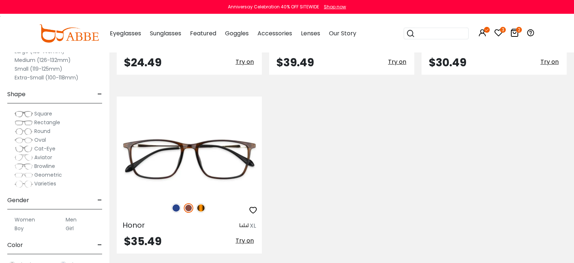
scroll to position [299, 0]
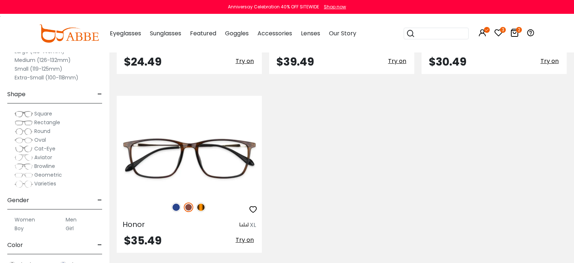
click at [18, 216] on div "Clear All (4) Size - Extra-Large (141+mm) Large (133-140mm) Medium (126-132mm) …" at bounding box center [54, 126] width 109 height 274
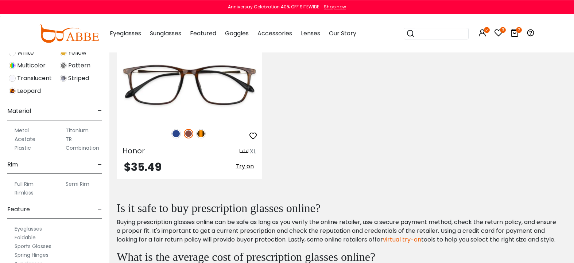
scroll to position [373, 0]
click at [24, 210] on div "Clear All (4) Size - Extra-Large (141+mm) Large (133-140mm) Medium (126-132mm) …" at bounding box center [54, 126] width 109 height 274
click at [42, 228] on label "Eyeglasses" at bounding box center [28, 229] width 27 height 9
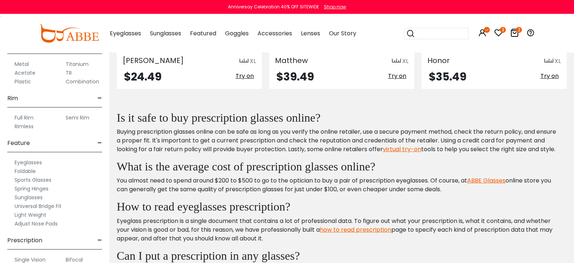
scroll to position [389, 0]
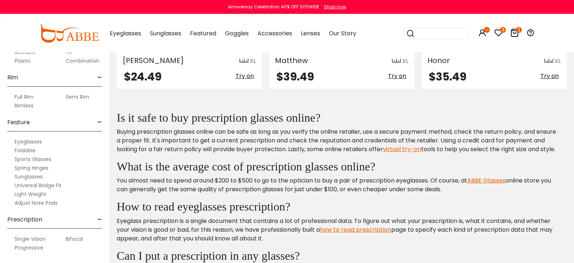
click at [46, 239] on label "Single Vision" at bounding box center [30, 239] width 31 height 9
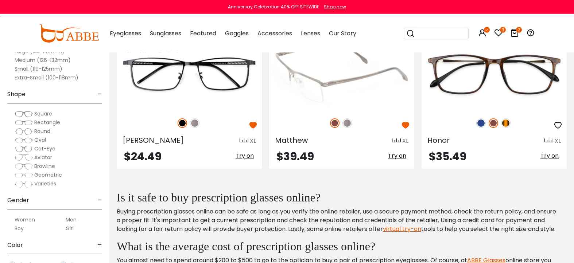
scroll to position [223, 0]
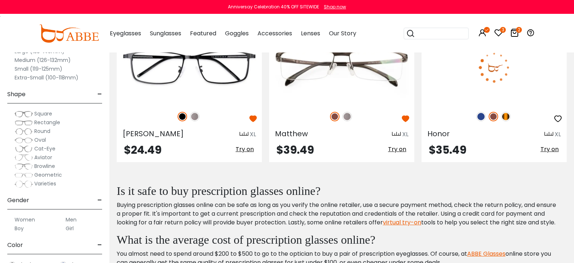
click at [475, 127] on div "Honor XL" at bounding box center [494, 133] width 145 height 12
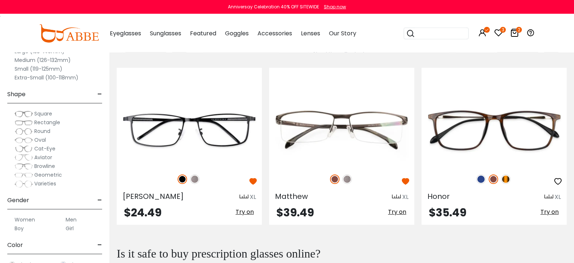
scroll to position [149, 0]
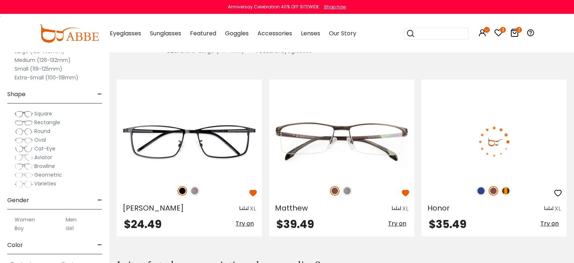
click at [448, 143] on img at bounding box center [494, 142] width 145 height 73
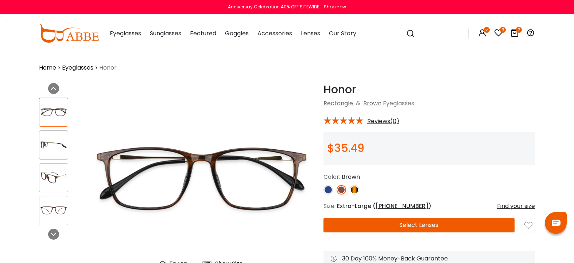
scroll to position [112, 0]
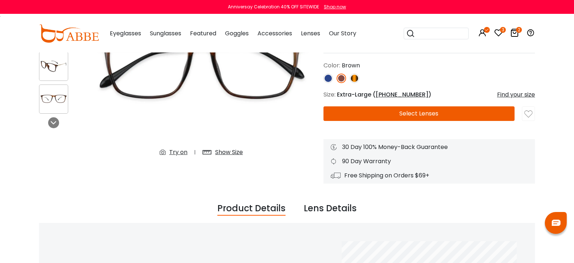
click at [381, 111] on button "Select Lenses" at bounding box center [419, 114] width 191 height 15
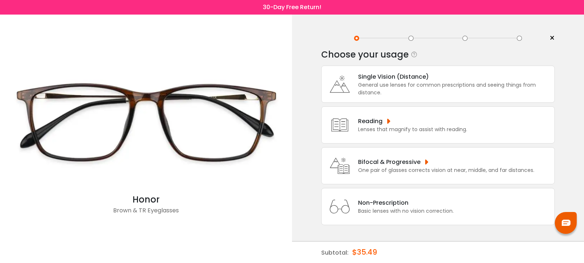
click at [386, 92] on div "General use lenses for common prescriptions and seeing things from distance." at bounding box center [454, 88] width 193 height 15
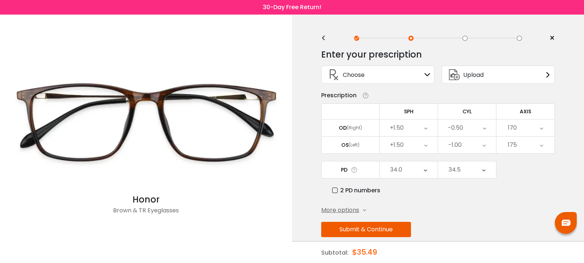
click at [373, 235] on button "Submit & Continue" at bounding box center [366, 229] width 90 height 15
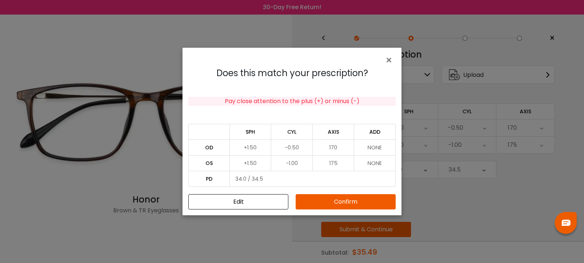
click at [340, 196] on button "Confirm" at bounding box center [345, 201] width 100 height 15
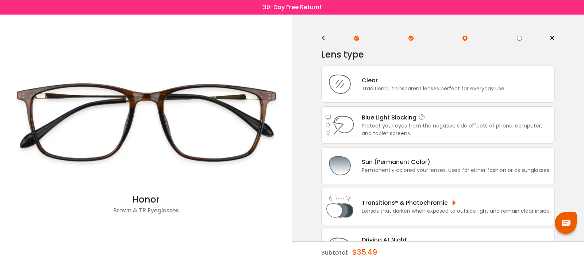
click at [421, 144] on div "Blue Light Blocking Blue Light Blocking Blue Light blocking lenses offer the be…" at bounding box center [437, 125] width 233 height 37
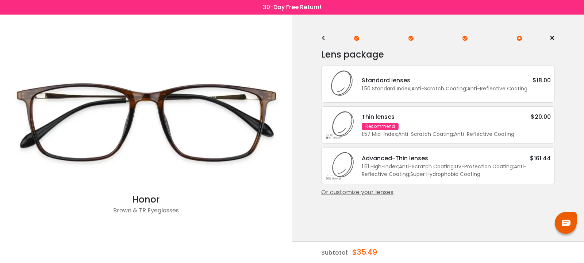
drag, startPoint x: 361, startPoint y: 144, endPoint x: 396, endPoint y: 140, distance: 35.3
click at [396, 138] on div "Thin lenses $20.00 Recommend 1.57 Mid-Index ; Anti-Scratch Coating ; Anti-Refle…" at bounding box center [452, 125] width 196 height 26
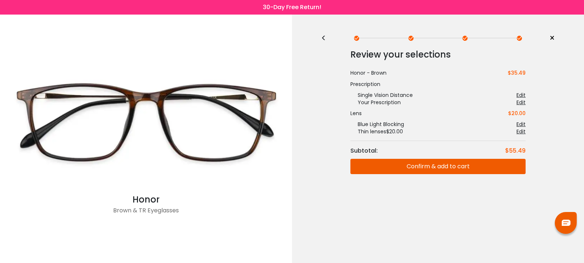
click at [413, 168] on button "Confirm & add to cart" at bounding box center [437, 166] width 175 height 15
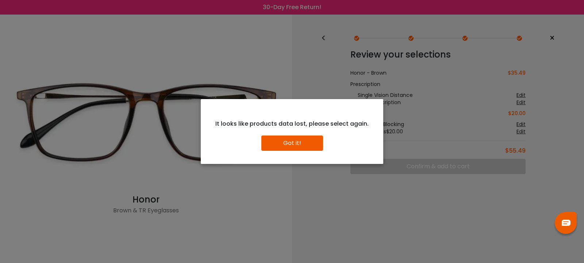
click at [298, 148] on button "Got it!" at bounding box center [292, 143] width 62 height 15
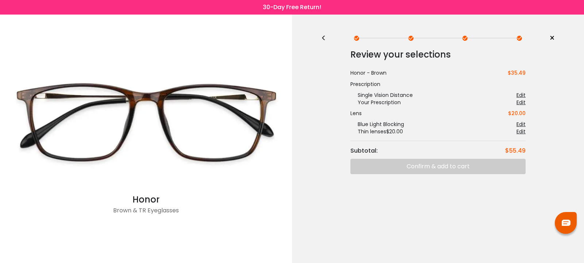
click at [549, 38] on span "×" at bounding box center [551, 38] width 5 height 11
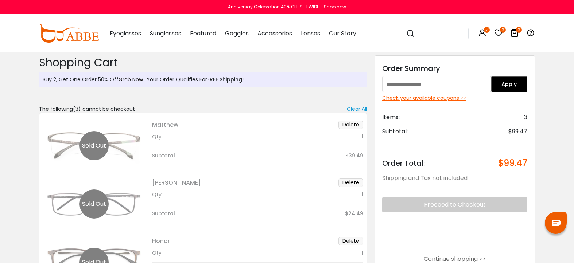
scroll to position [74, 0]
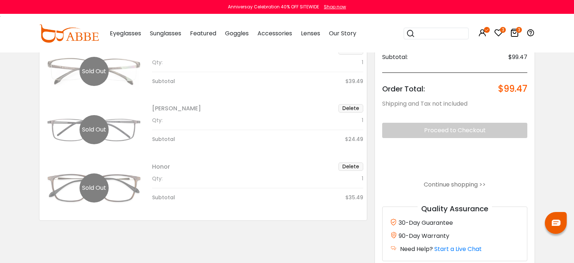
click at [363, 171] on button "Delete" at bounding box center [350, 167] width 25 height 8
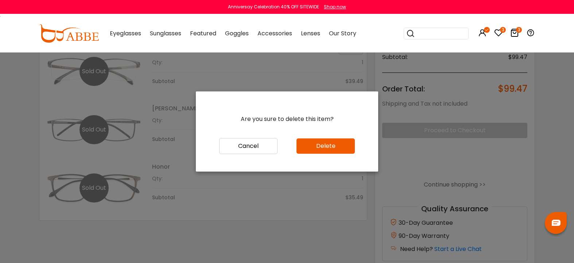
click at [331, 149] on button "Delete" at bounding box center [326, 146] width 58 height 15
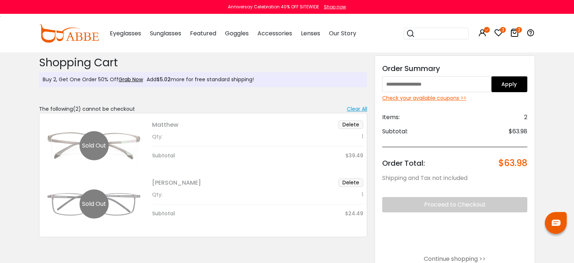
click at [148, 128] on div "[PERSON_NAME] [GEOGRAPHIC_DATA] Qty: 1 Subtotal $39.49 1" at bounding box center [203, 175] width 328 height 124
click at [81, 145] on div "[PERSON_NAME] [GEOGRAPHIC_DATA] Qty: 1 Subtotal $39.49 1" at bounding box center [203, 175] width 328 height 124
click at [127, 151] on div "[PERSON_NAME] [GEOGRAPHIC_DATA] Qty: 1 Subtotal $39.49 1" at bounding box center [203, 175] width 328 height 124
click at [129, 150] on div "[PERSON_NAME] [GEOGRAPHIC_DATA] Qty: 1 Subtotal $39.49 1" at bounding box center [203, 175] width 328 height 124
click at [167, 161] on div "[PERSON_NAME] [GEOGRAPHIC_DATA] Qty: 1 Subtotal $39.49 1" at bounding box center [203, 175] width 328 height 124
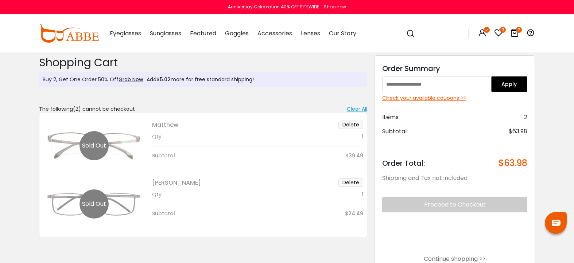
click at [503, 32] on icon at bounding box center [498, 32] width 9 height 9
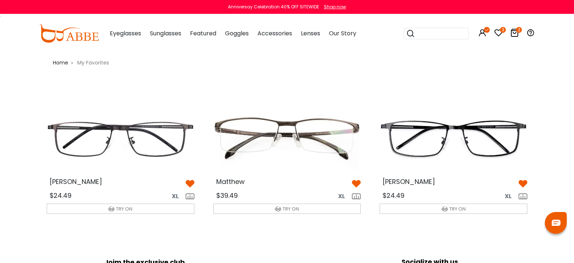
click at [522, 187] on img at bounding box center [523, 184] width 9 height 9
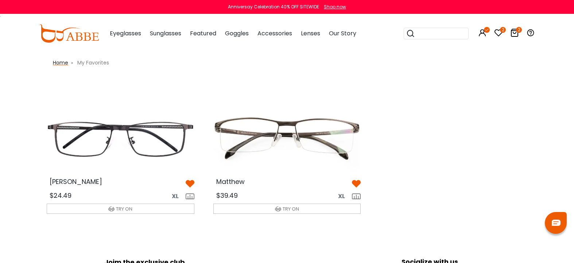
click at [57, 61] on span "Home" at bounding box center [60, 62] width 15 height 7
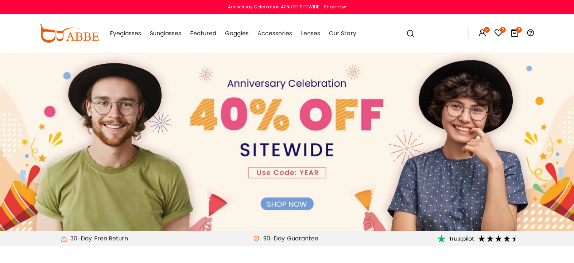
click at [503, 31] on icon at bounding box center [498, 32] width 9 height 9
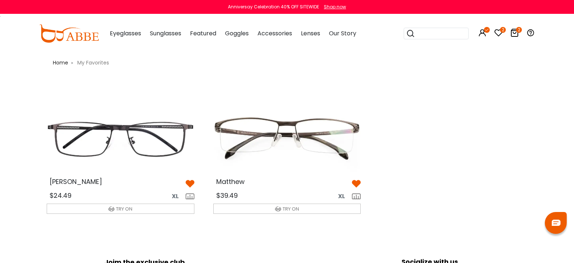
click at [122, 167] on img at bounding box center [120, 139] width 159 height 80
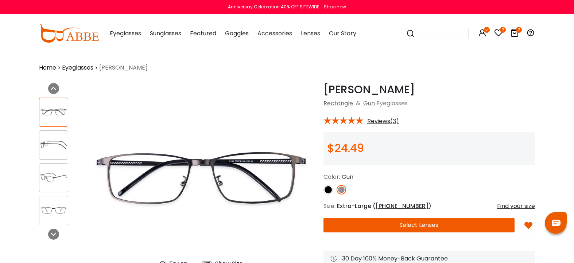
click at [418, 228] on button "Select Lenses" at bounding box center [419, 225] width 191 height 15
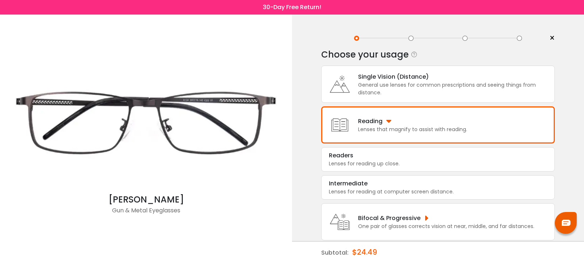
click at [394, 97] on div "General use lenses for common prescriptions and seeing things from distance." at bounding box center [454, 88] width 193 height 15
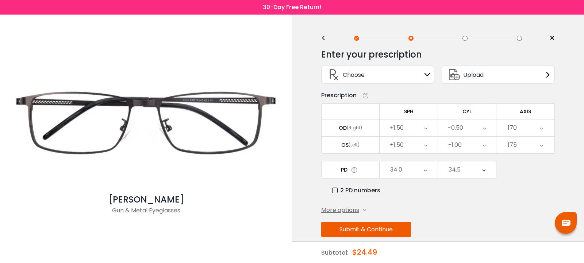
click at [374, 231] on button "Submit & Continue" at bounding box center [366, 229] width 90 height 15
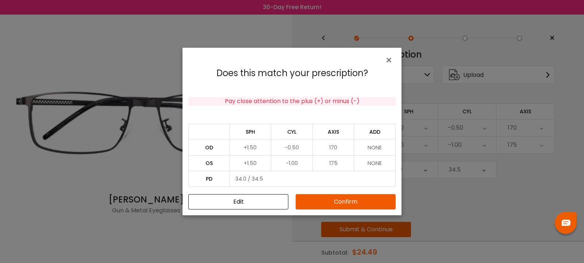
click at [363, 202] on button "Confirm" at bounding box center [345, 201] width 100 height 15
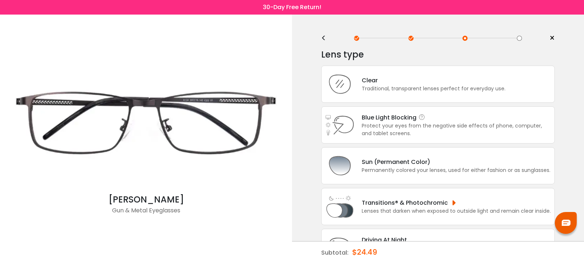
click at [399, 138] on div "Protect your eyes from the negative side effects of phone, computer, and tablet…" at bounding box center [455, 129] width 189 height 15
